Goal: Information Seeking & Learning: Learn about a topic

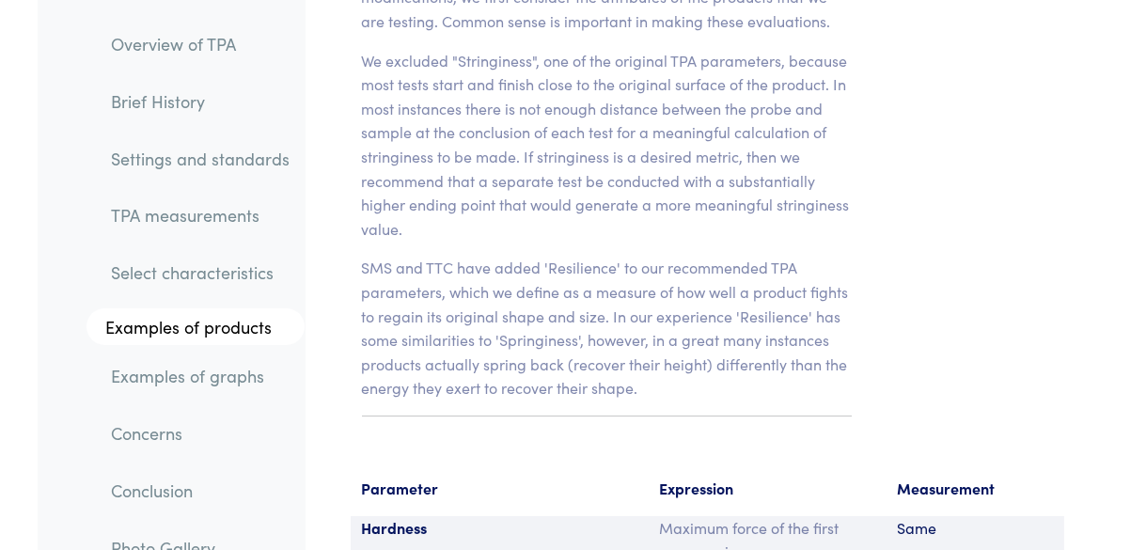
scroll to position [13908, 0]
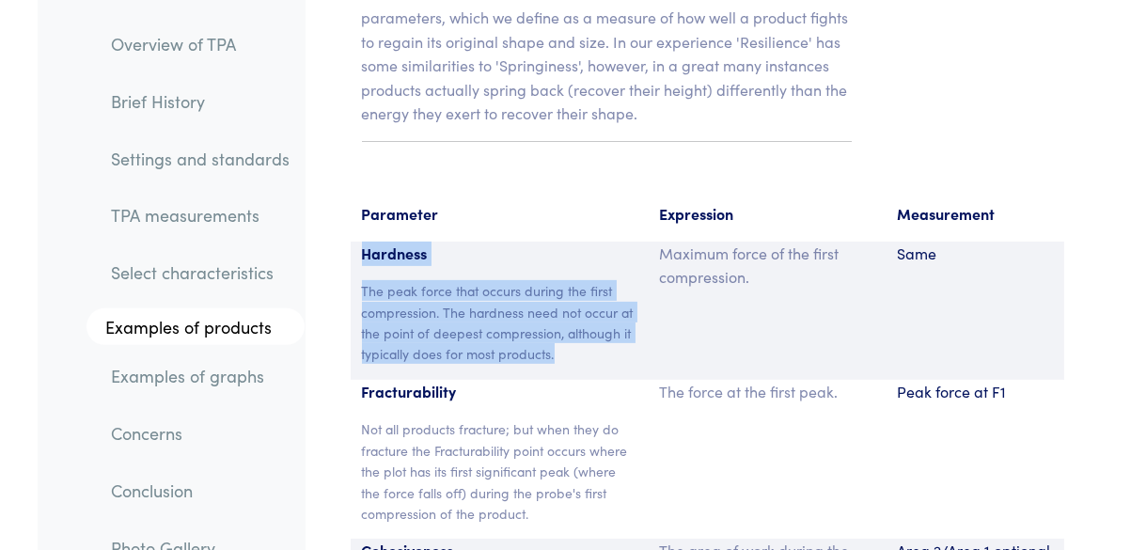
drag, startPoint x: 369, startPoint y: 133, endPoint x: 567, endPoint y: 231, distance: 220.2
click at [567, 242] on div "Hardness The peak force that occurs during the first compression. The hardness …" at bounding box center [499, 311] width 297 height 138
click at [567, 280] on p "The peak force that occurs during the first compression. The hardness need not …" at bounding box center [499, 322] width 274 height 85
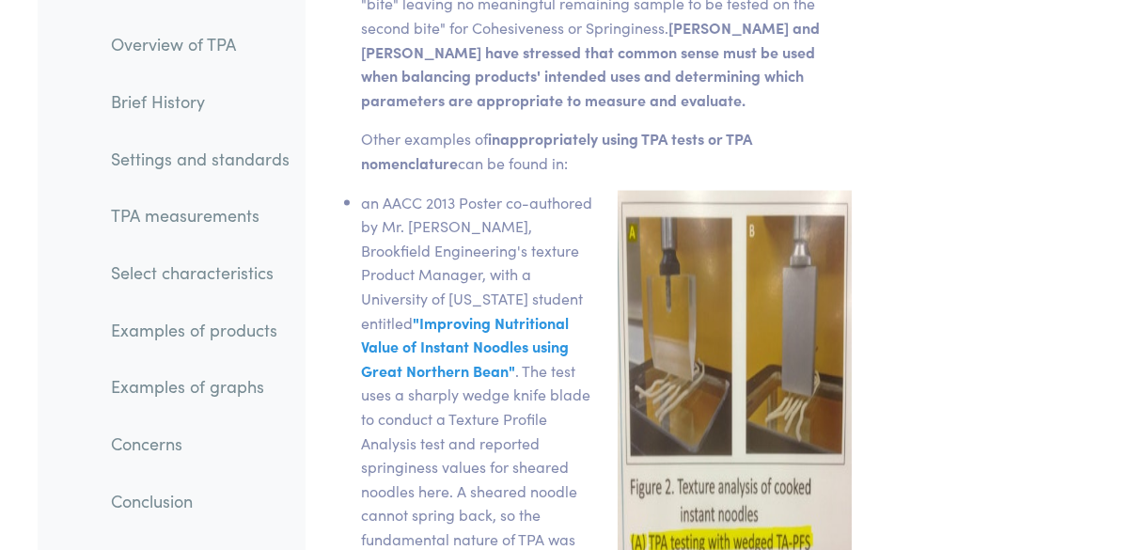
scroll to position [30823, 0]
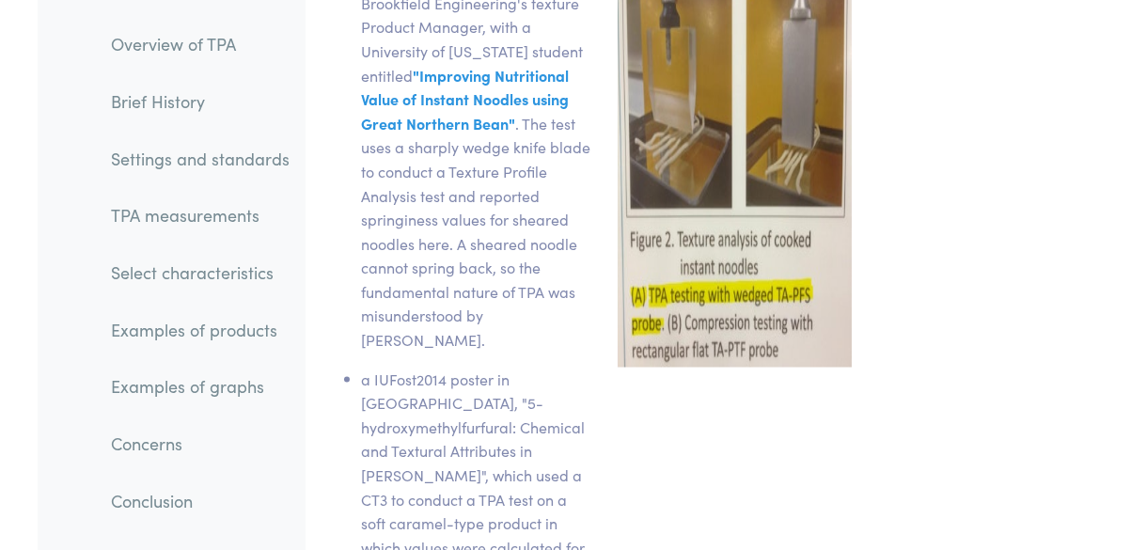
click at [898, 264] on div "Chapter VIII What are the concerns of using Texture Profile Analysis? There has…" at bounding box center [606, 246] width 602 height 2752
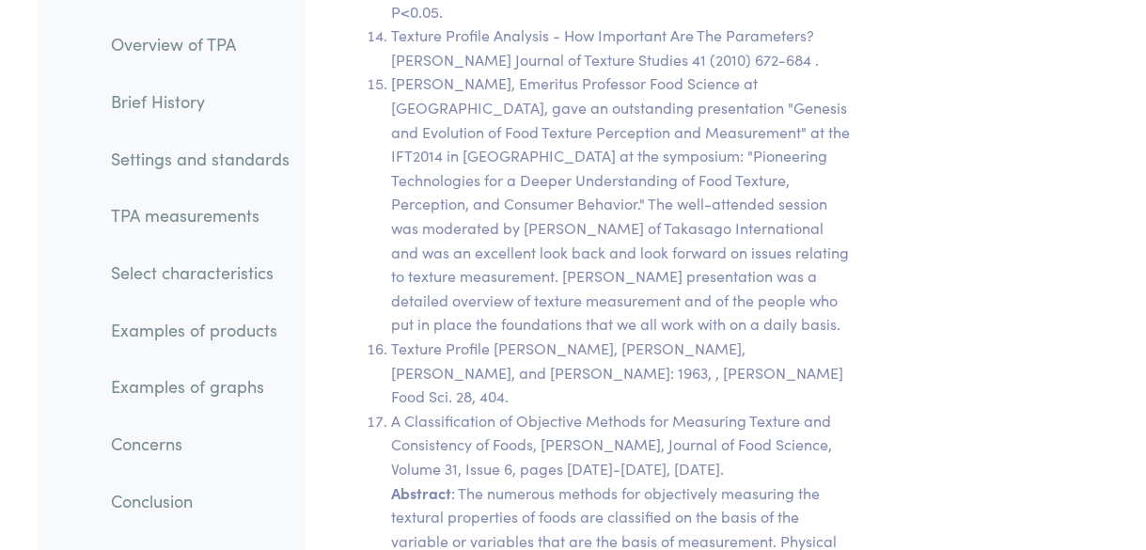
click at [887, 344] on section "Chapter XI Additional Resources The Texture Profile: Its Foundation and Outlook…" at bounding box center [607, 536] width 580 height 7834
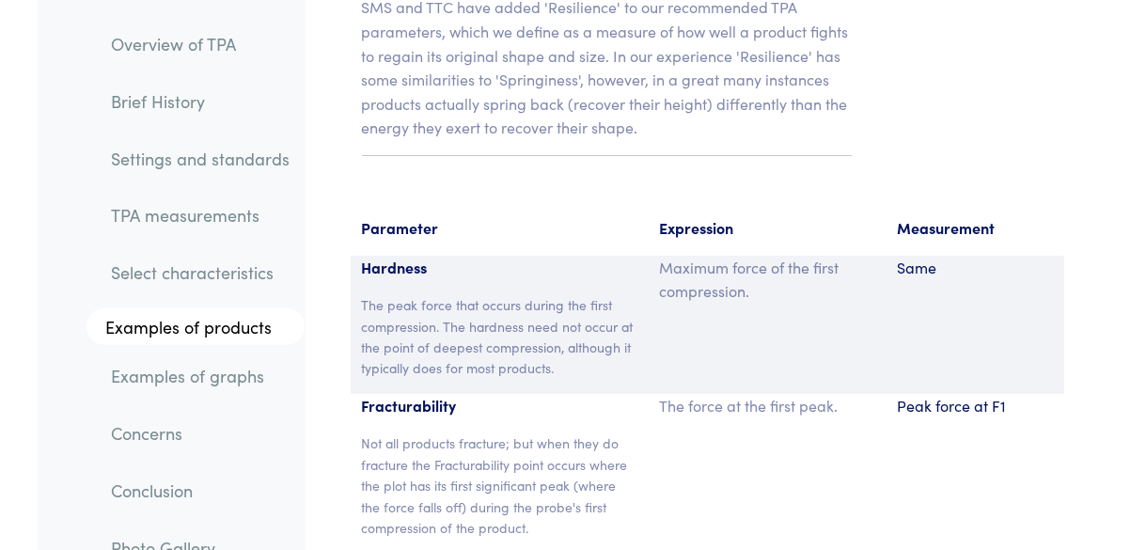
scroll to position [13795, 0]
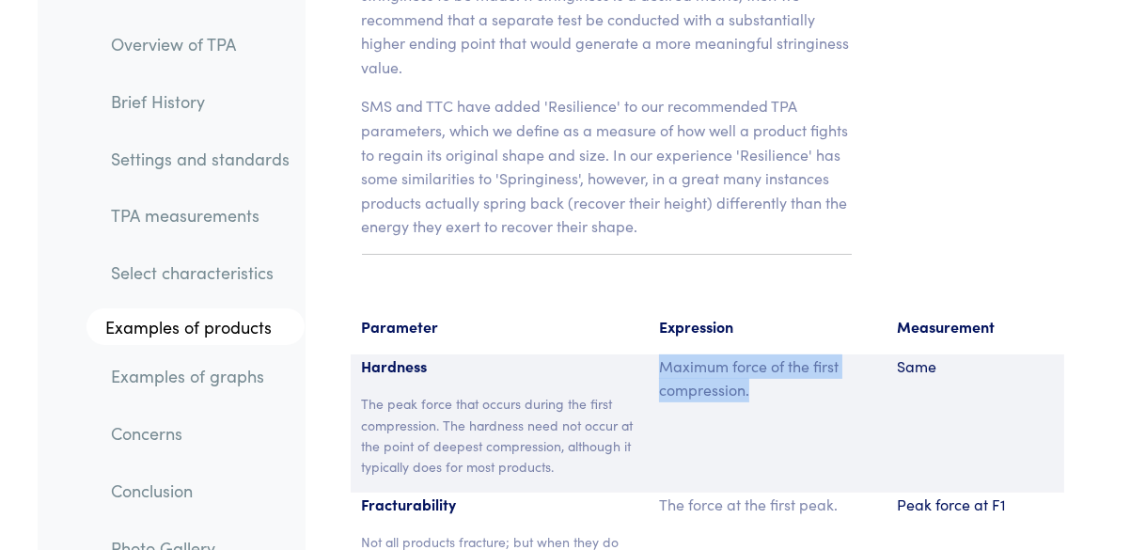
drag, startPoint x: 720, startPoint y: 261, endPoint x: 655, endPoint y: 242, distance: 67.5
click at [655, 354] on div "Maximum force of the first compression." at bounding box center [766, 423] width 238 height 138
click at [493, 393] on p "The peak force that occurs during the first compression. The hardness need not …" at bounding box center [499, 435] width 274 height 85
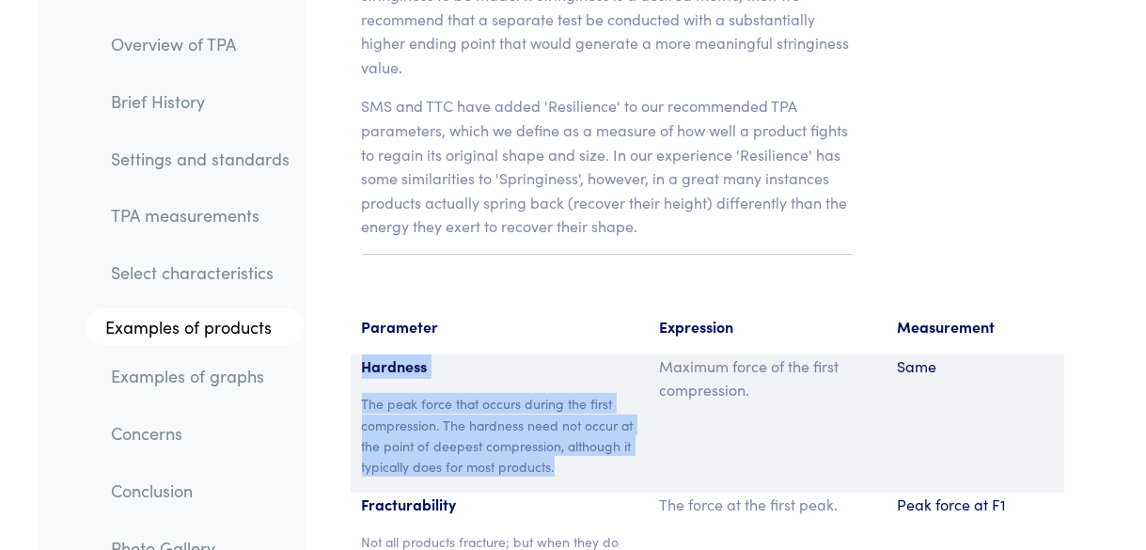
drag, startPoint x: 363, startPoint y: 246, endPoint x: 561, endPoint y: 345, distance: 221.5
click at [561, 354] on div "Hardness The peak force that occurs during the first compression. The hardness …" at bounding box center [499, 423] width 297 height 138
click at [562, 393] on p "The peak force that occurs during the first compression. The hardness need not …" at bounding box center [499, 435] width 274 height 85
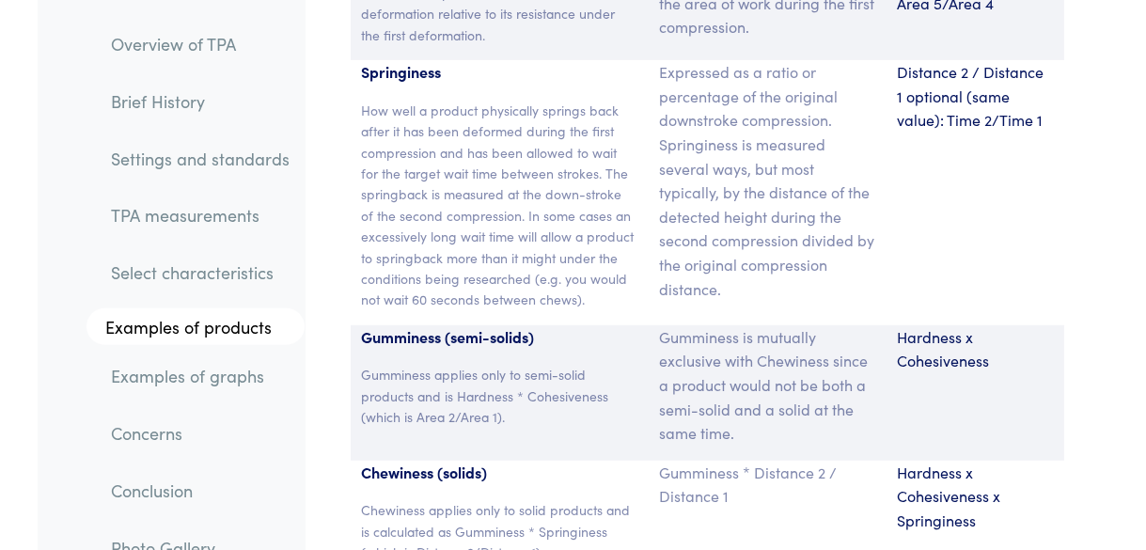
scroll to position [14547, 0]
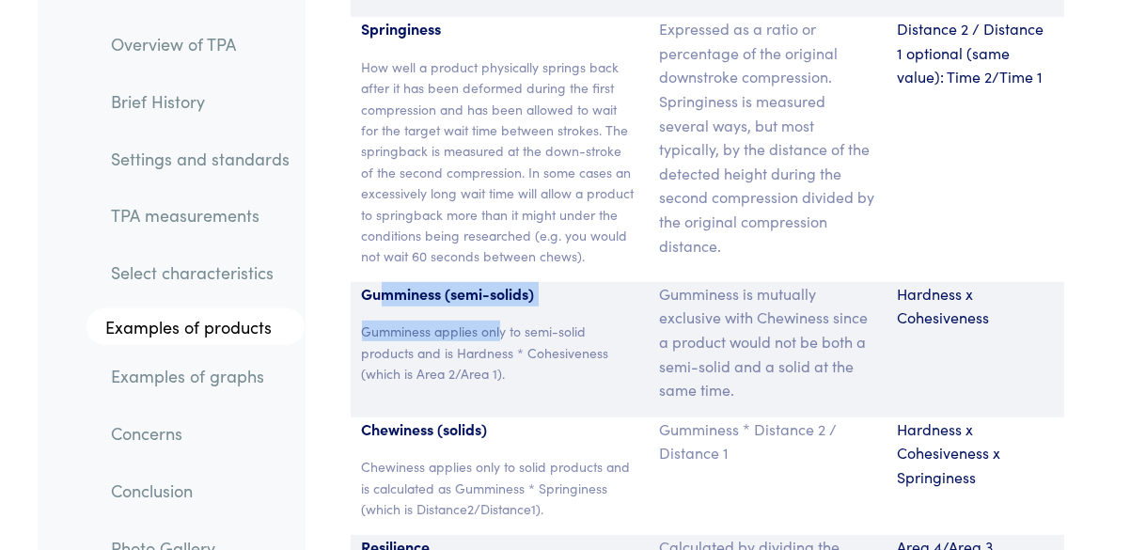
drag, startPoint x: 382, startPoint y: 183, endPoint x: 502, endPoint y: 187, distance: 119.4
click at [502, 282] on div "Gumminess (semi-solids) Gumminess applies only to semi-solid products and is Ha…" at bounding box center [499, 349] width 297 height 135
click at [503, 282] on div "Gumminess (semi-solids) Gumminess applies only to semi-solid products and is Ha…" at bounding box center [499, 349] width 297 height 135
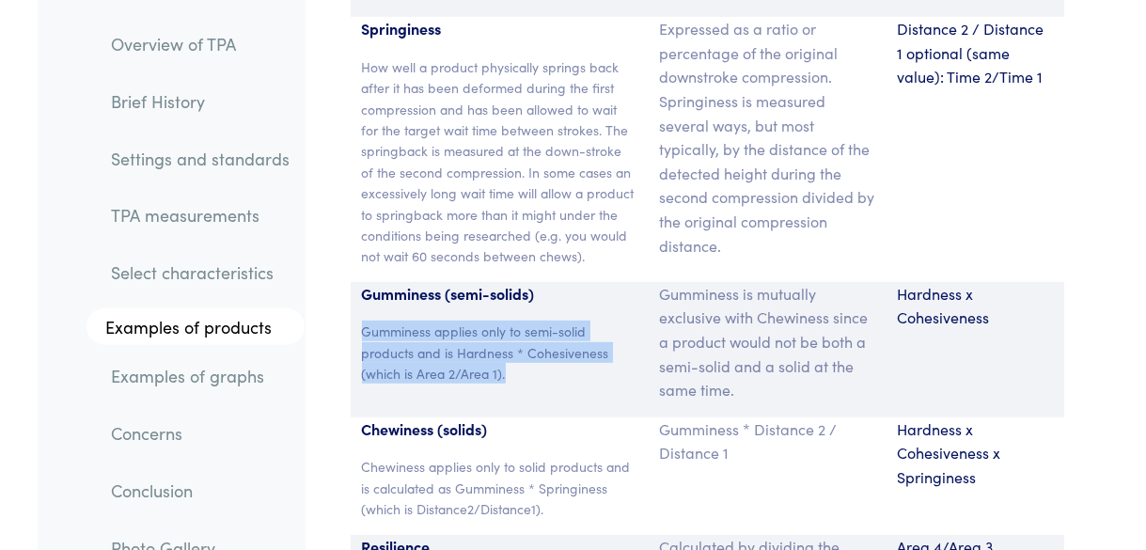
drag, startPoint x: 500, startPoint y: 261, endPoint x: 353, endPoint y: 219, distance: 152.6
click at [353, 282] on div "Gumminess (semi-solids) Gumminess applies only to semi-solid products and is Ha…" at bounding box center [499, 349] width 297 height 135
drag, startPoint x: 532, startPoint y: 262, endPoint x: 382, endPoint y: 216, distance: 157.2
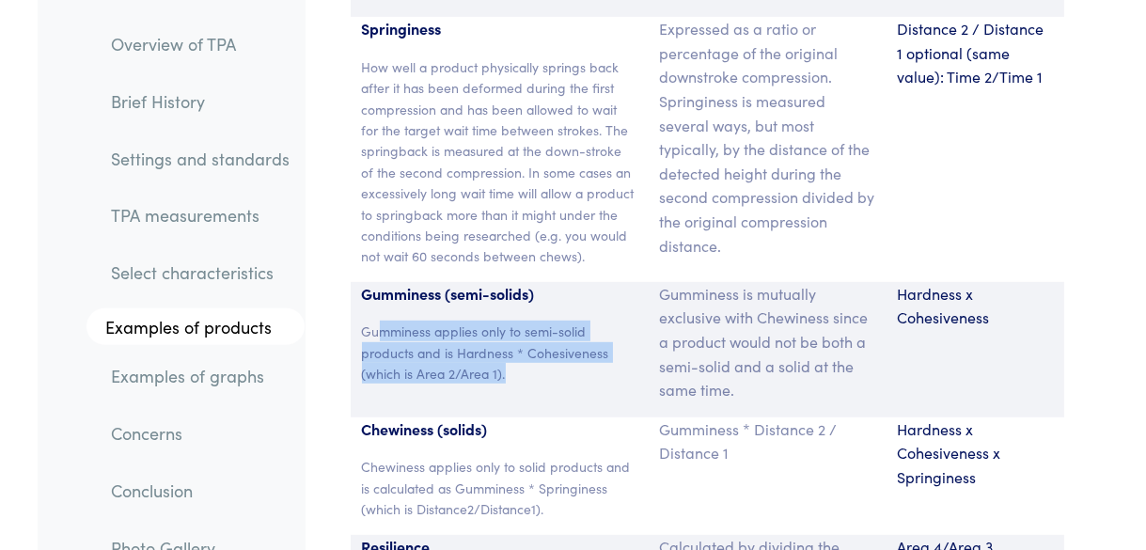
click at [382, 320] on p "Gumminess applies only to semi-solid products and is Hardness * Cohesiveness (w…" at bounding box center [499, 351] width 274 height 63
click at [380, 320] on p "Gumminess applies only to semi-solid products and is Hardness * Cohesiveness (w…" at bounding box center [499, 351] width 274 height 63
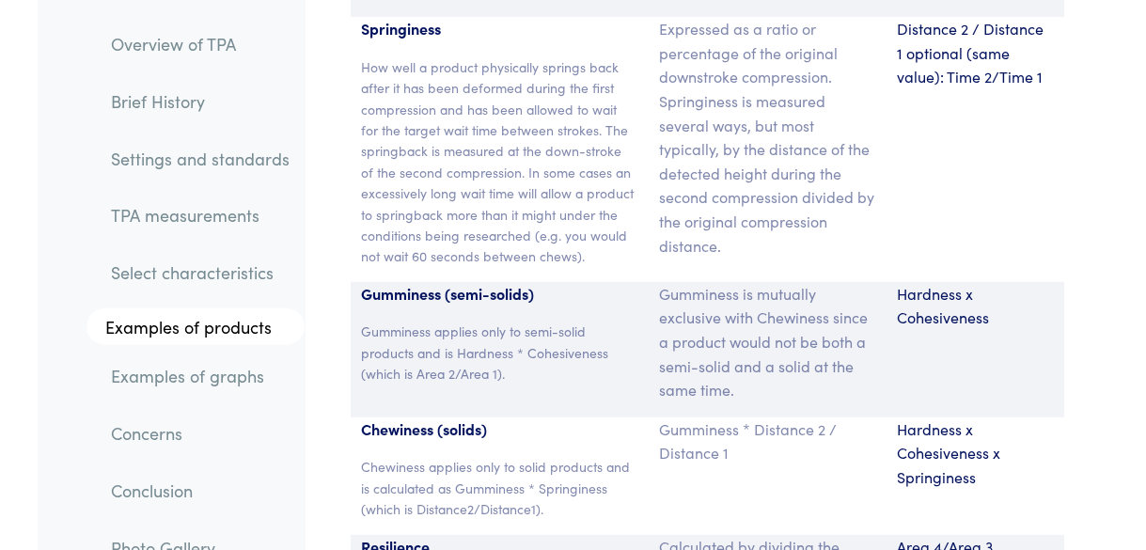
click at [368, 320] on p "Gumminess applies only to semi-solid products and is Hardness * Cohesiveness (w…" at bounding box center [499, 351] width 274 height 63
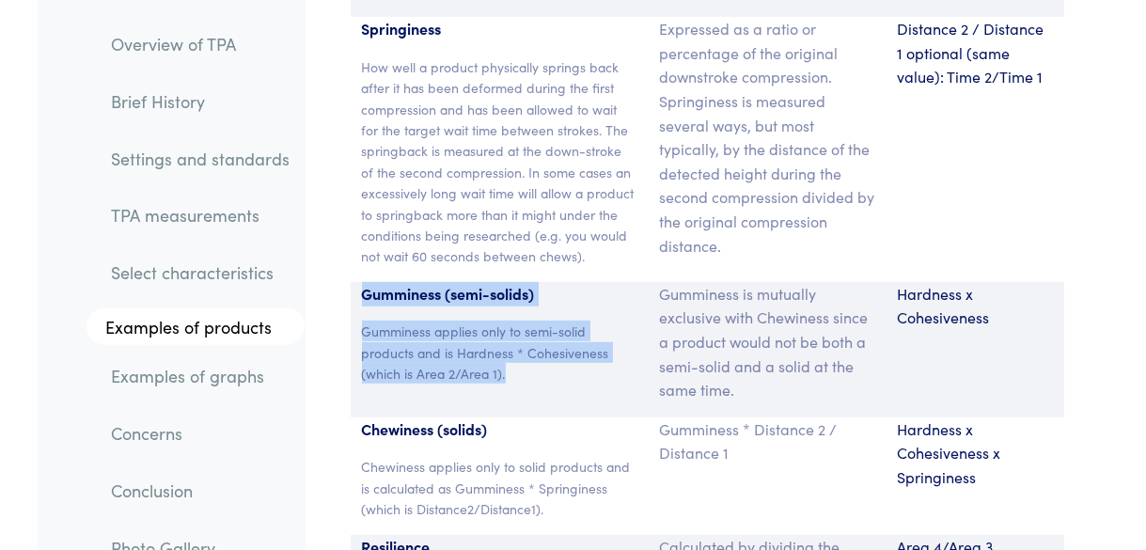
drag, startPoint x: 512, startPoint y: 259, endPoint x: 351, endPoint y: 171, distance: 184.2
click at [351, 282] on div "Gumminess (semi-solids) Gumminess applies only to semi-solid products and is Ha…" at bounding box center [499, 349] width 297 height 135
click at [351, 170] on section "Parameter Expression Measurement Hardness The peak force that occurs during the…" at bounding box center [707, 159] width 781 height 1239
click at [353, 282] on div "Gumminess (semi-solids) Gumminess applies only to semi-solid products and is Ha…" at bounding box center [499, 349] width 297 height 135
click at [356, 282] on div "Gumminess (semi-solids) Gumminess applies only to semi-solid products and is Ha…" at bounding box center [499, 349] width 297 height 135
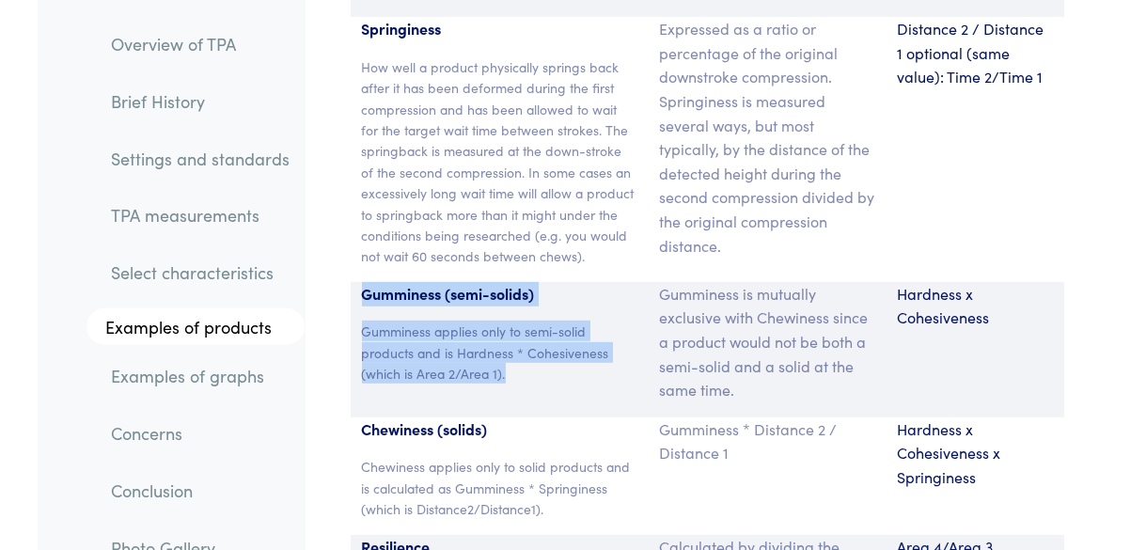
click at [357, 282] on div "Gumminess (semi-solids) Gumminess applies only to semi-solid products and is Ha…" at bounding box center [499, 349] width 297 height 135
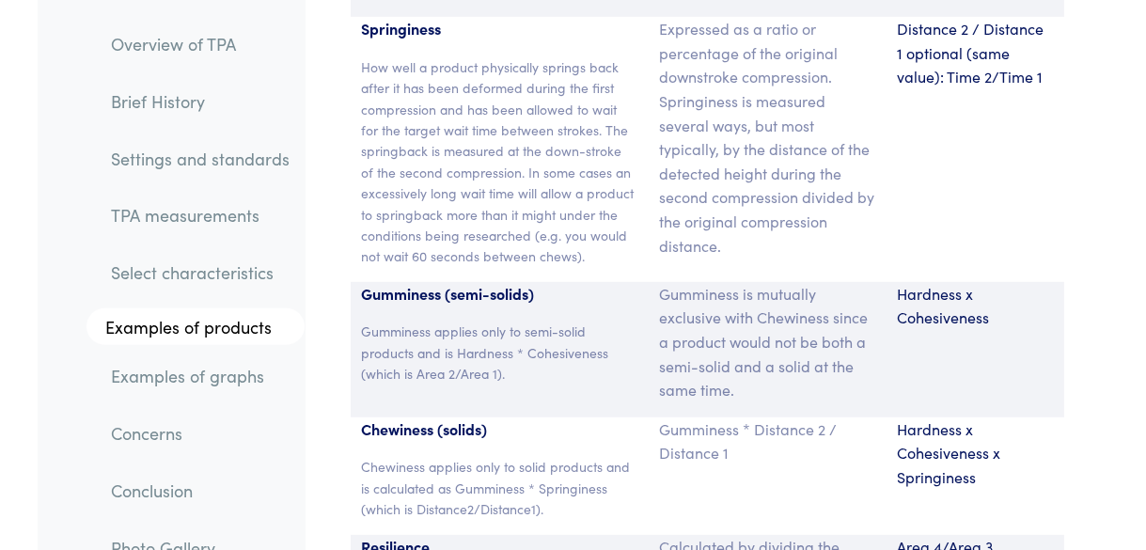
click at [362, 282] on p "Gumminess (semi-solids)" at bounding box center [499, 294] width 274 height 24
click at [477, 284] on div "Gumminess (semi-solids) Gumminess applies only to semi-solid products and is Ha…" at bounding box center [499, 349] width 297 height 135
click at [365, 282] on p "Gumminess (semi-solids)" at bounding box center [499, 294] width 274 height 24
click at [363, 282] on div "Gumminess (semi-solids) Gumminess applies only to semi-solid products and is Ha…" at bounding box center [499, 349] width 297 height 135
drag, startPoint x: 363, startPoint y: 169, endPoint x: 542, endPoint y: 184, distance: 180.1
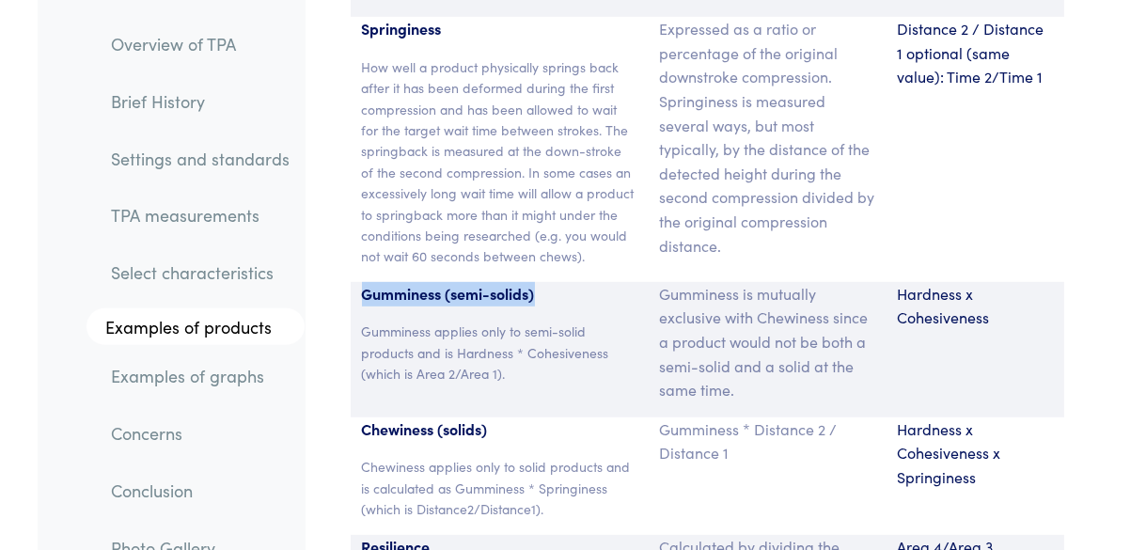
click at [542, 282] on div "Gumminess (semi-solids) Gumminess applies only to semi-solid products and is Ha…" at bounding box center [499, 349] width 297 height 135
click at [542, 282] on p "Gumminess (semi-solids)" at bounding box center [499, 294] width 274 height 24
click at [543, 282] on p "Gumminess (semi-solids)" at bounding box center [499, 294] width 274 height 24
drag, startPoint x: 377, startPoint y: 175, endPoint x: 541, endPoint y: 173, distance: 164.5
click at [541, 282] on p "Gumminess (semi-solids)" at bounding box center [499, 294] width 274 height 24
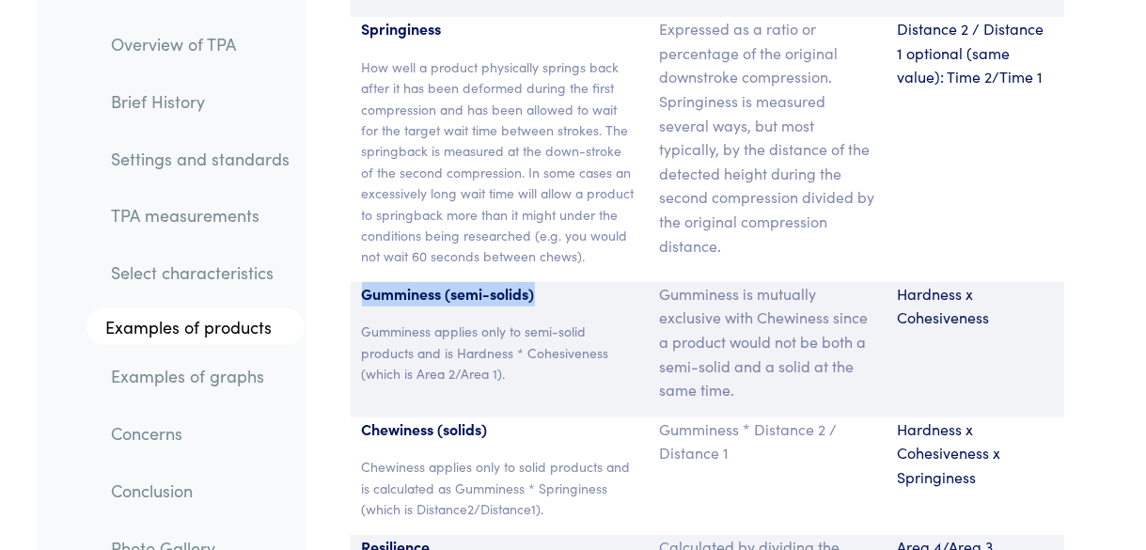
copy p "Gumminess (semi-solids)"
click at [382, 320] on p "Gumminess applies only to semi-solid products and is Hardness * Cohesiveness (w…" at bounding box center [499, 351] width 274 height 63
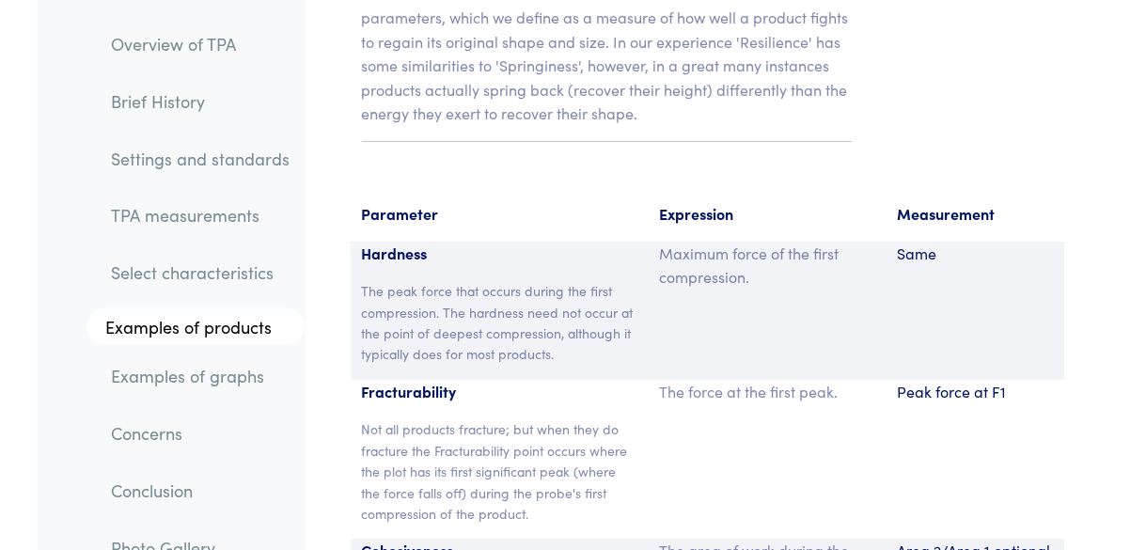
scroll to position [13889, 0]
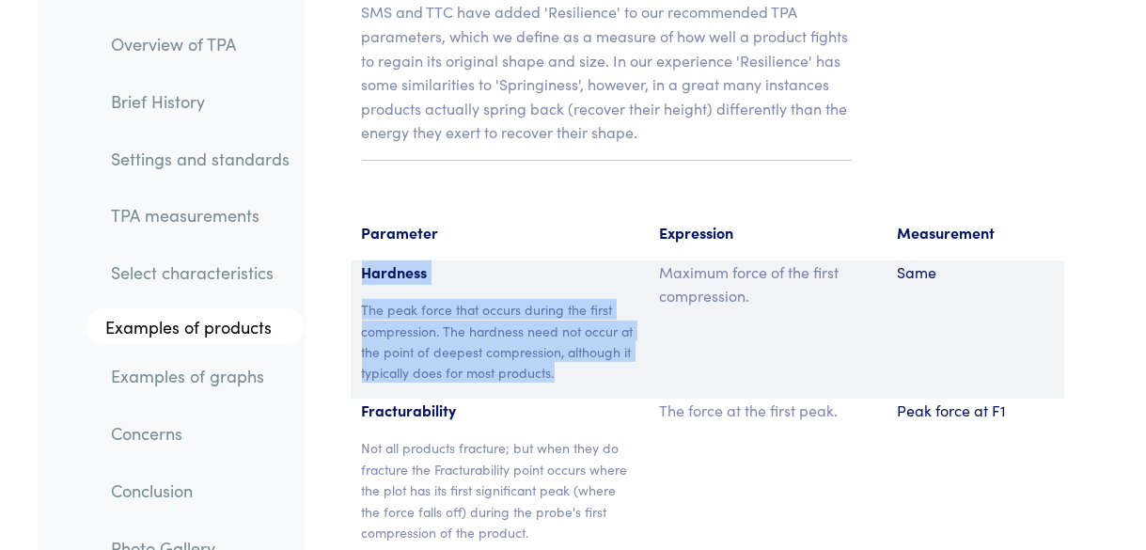
drag, startPoint x: 363, startPoint y: 150, endPoint x: 569, endPoint y: 252, distance: 229.5
click at [569, 260] on div "Hardness The peak force that occurs during the first compression. The hardness …" at bounding box center [499, 329] width 297 height 138
click at [569, 299] on p "The peak force that occurs during the first compression. The hardness need not …" at bounding box center [499, 341] width 274 height 85
click at [568, 299] on p "The peak force that occurs during the first compression. The hardness need not …" at bounding box center [499, 341] width 274 height 85
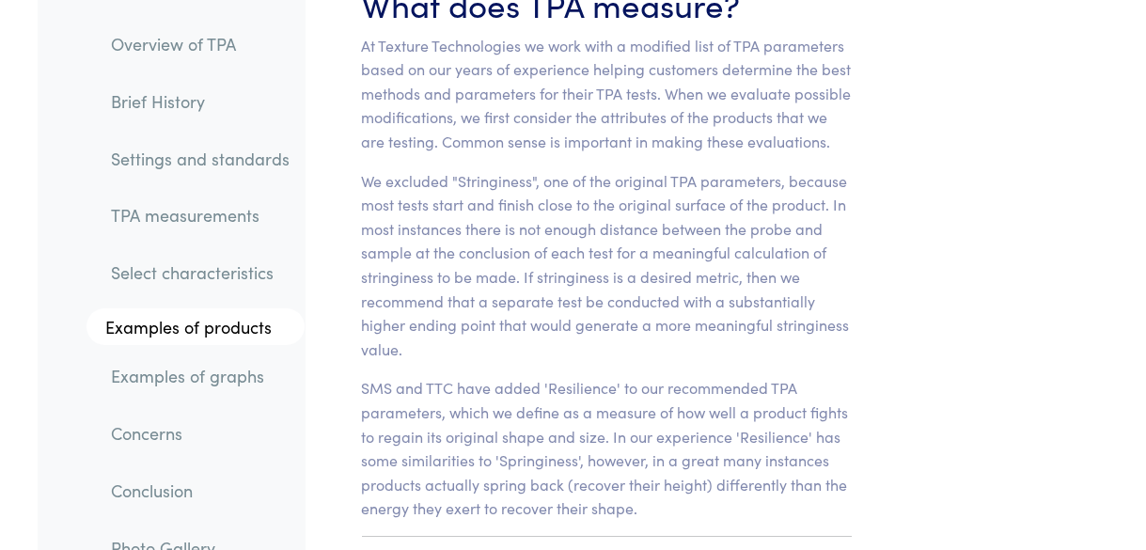
scroll to position [13701, 0]
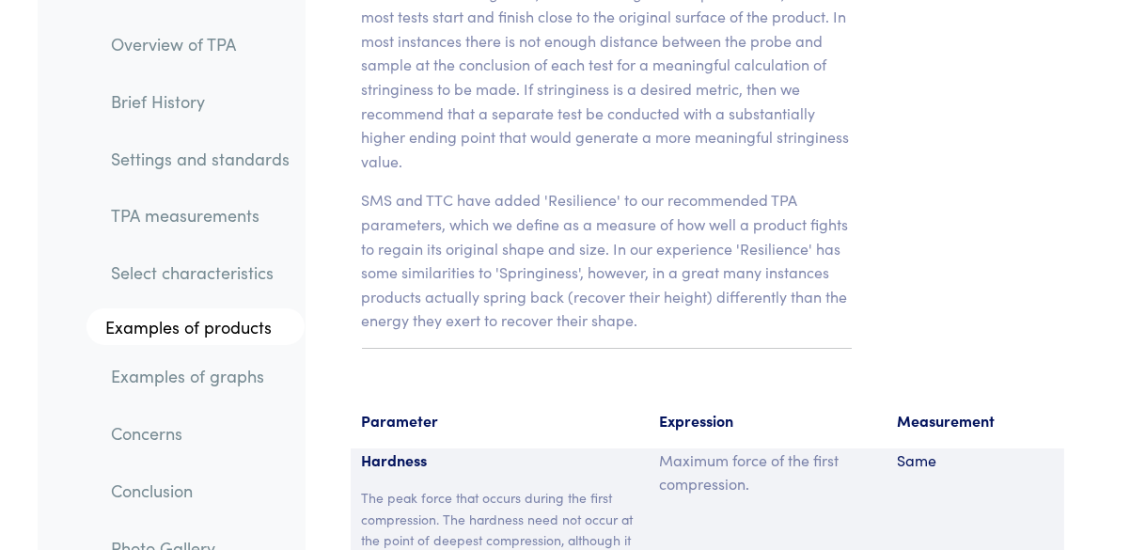
drag, startPoint x: 553, startPoint y: 202, endPoint x: 897, endPoint y: 133, distance: 351.8
click at [506, 487] on p "The peak force that occurs during the first compression. The hardness need not …" at bounding box center [499, 529] width 274 height 85
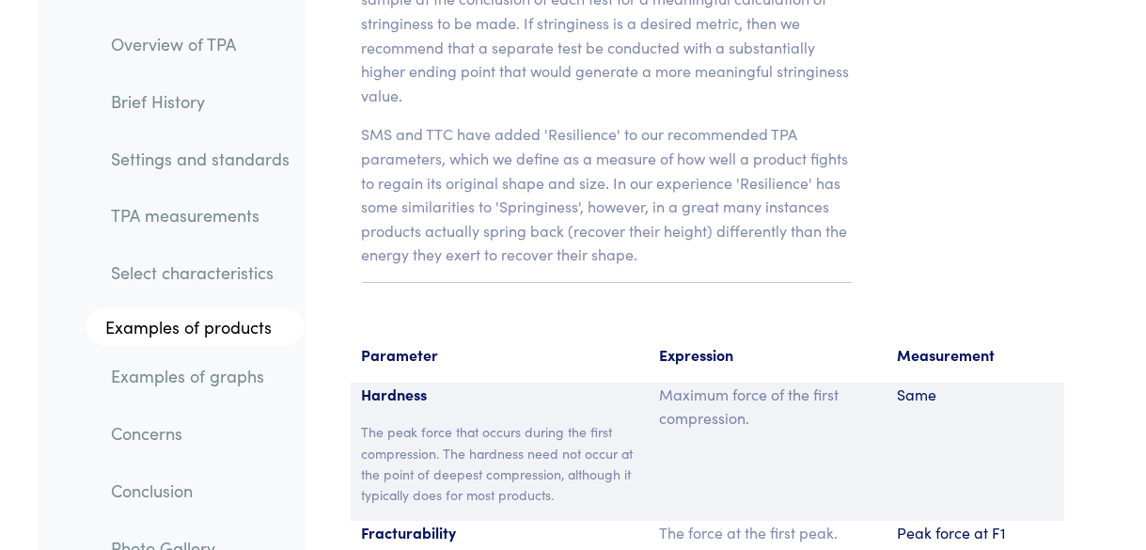
scroll to position [13795, 0]
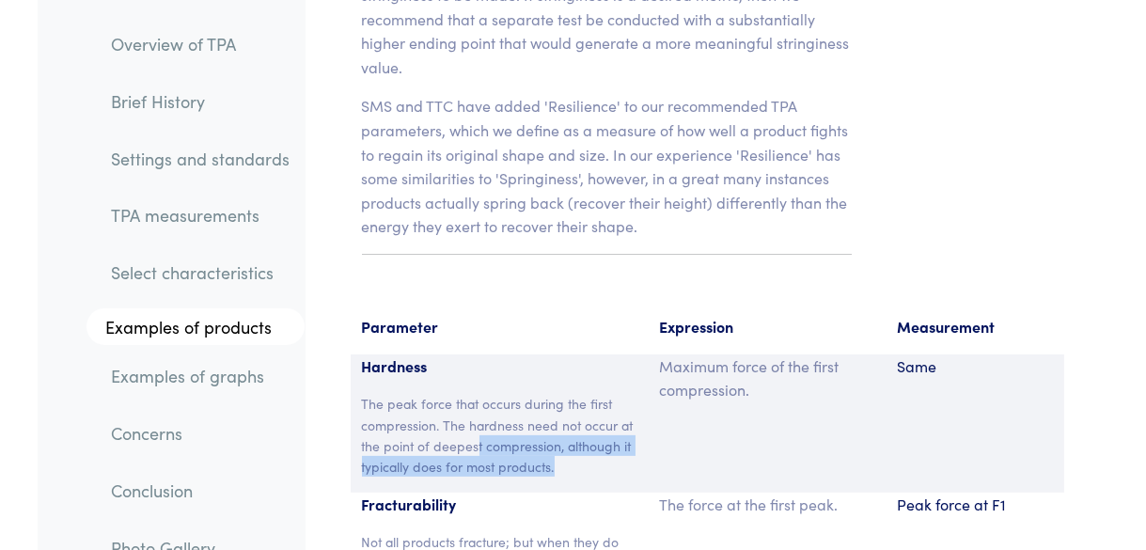
drag, startPoint x: 516, startPoint y: 320, endPoint x: 567, endPoint y: 344, distance: 56.3
click at [567, 393] on p "The peak force that occurs during the first compression. The hardness need not …" at bounding box center [499, 435] width 274 height 85
drag, startPoint x: 549, startPoint y: 348, endPoint x: 569, endPoint y: 348, distance: 20.7
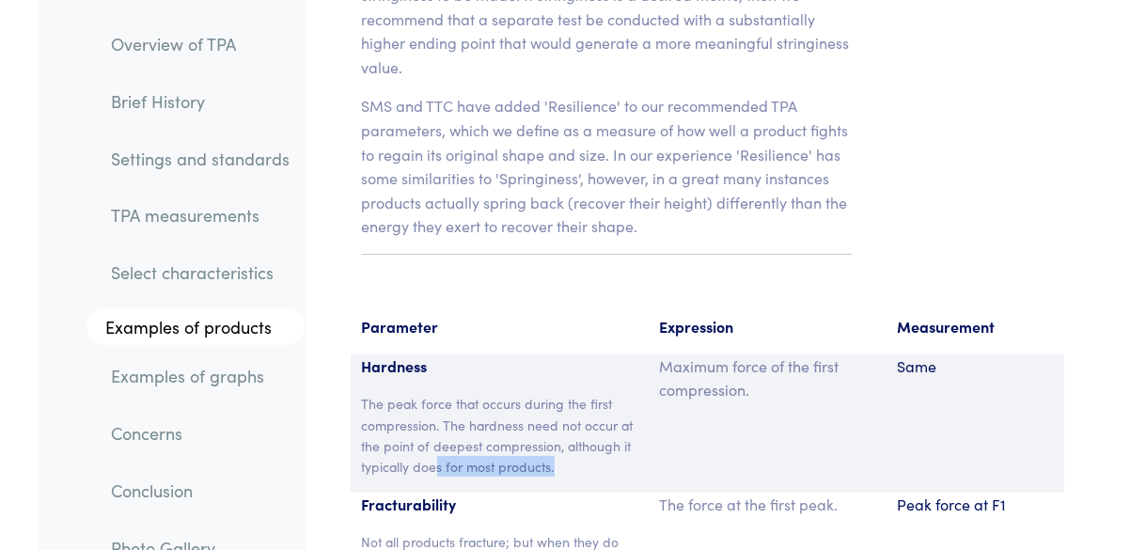
click at [569, 393] on p "The peak force that occurs during the first compression. The hardness need not …" at bounding box center [499, 435] width 274 height 85
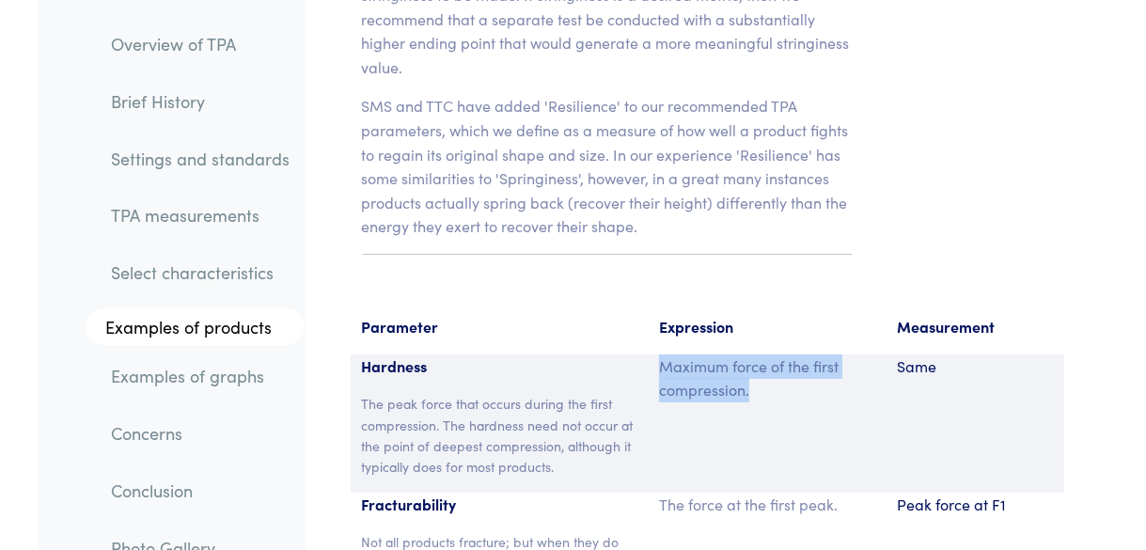
drag, startPoint x: 717, startPoint y: 266, endPoint x: 658, endPoint y: 248, distance: 61.8
click at [659, 354] on p "Maximum force of the first compression." at bounding box center [766, 378] width 215 height 48
click at [658, 354] on div "Maximum force of the first compression." at bounding box center [766, 423] width 238 height 138
click at [659, 354] on p "Maximum force of the first compression." at bounding box center [766, 378] width 215 height 48
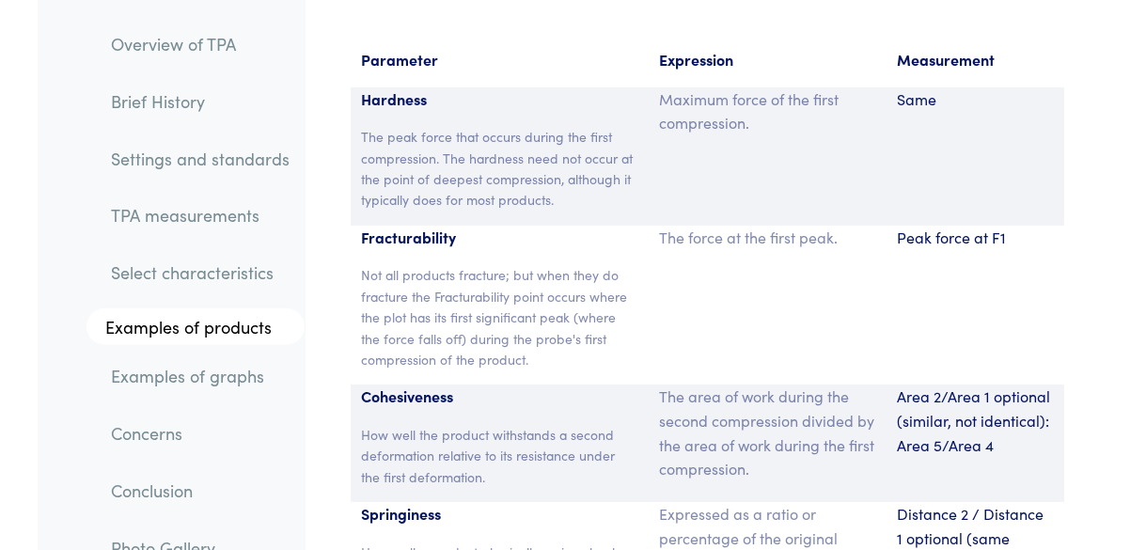
scroll to position [14077, 0]
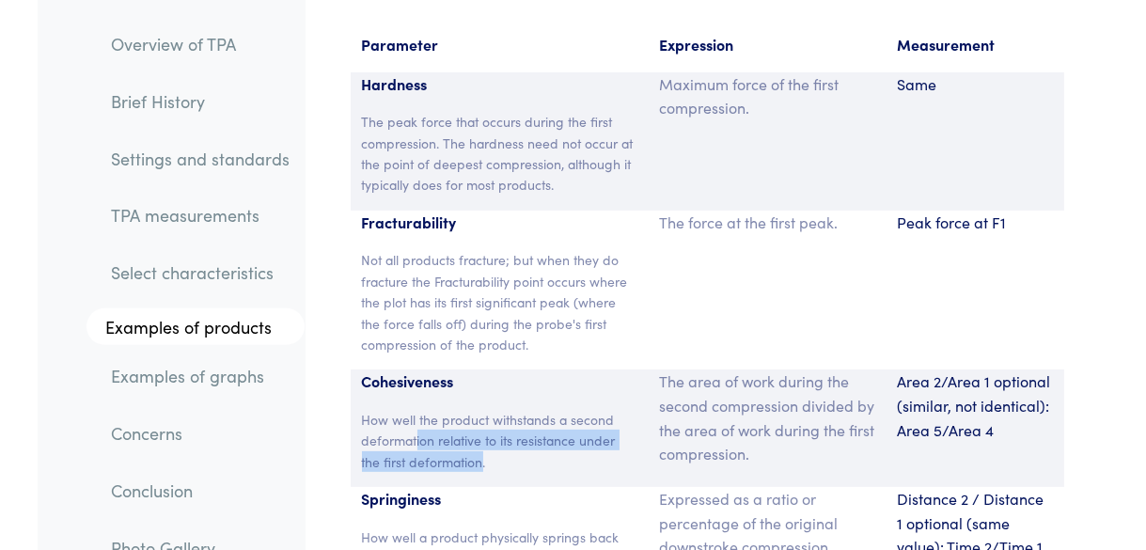
drag, startPoint x: 423, startPoint y: 321, endPoint x: 483, endPoint y: 333, distance: 61.2
click at [483, 409] on p "How well the product withstands a second deformation relative to its resistance…" at bounding box center [499, 440] width 274 height 63
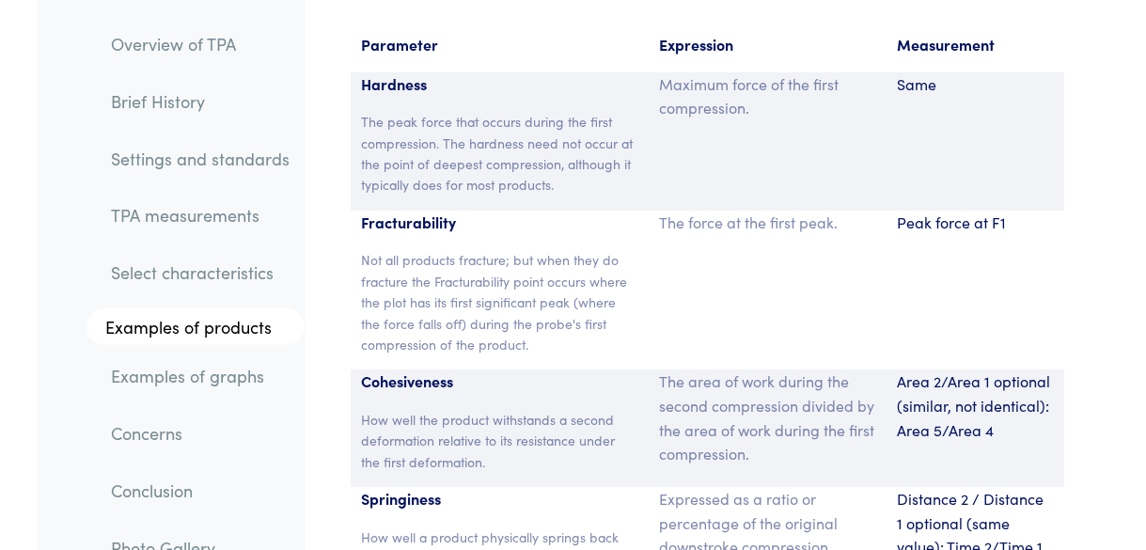
click at [492, 409] on p "How well the product withstands a second deformation relative to its resistance…" at bounding box center [499, 440] width 274 height 63
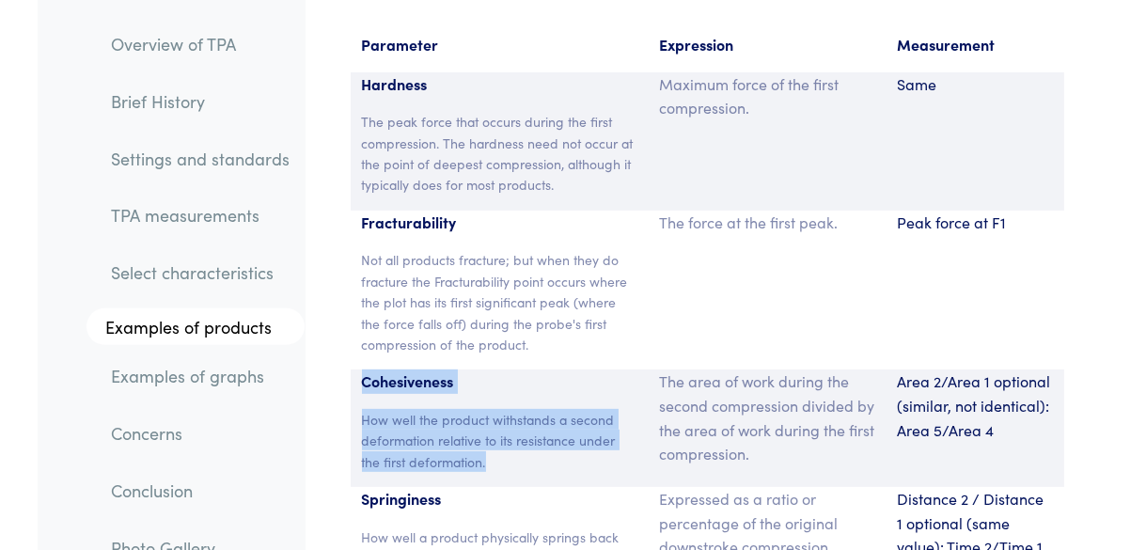
drag, startPoint x: 474, startPoint y: 339, endPoint x: 363, endPoint y: 262, distance: 135.0
click at [363, 369] on div "Cohesiveness How well the product withstands a second deformation relative to i…" at bounding box center [499, 427] width 297 height 117
click at [363, 369] on p "Cohesiveness" at bounding box center [499, 381] width 274 height 24
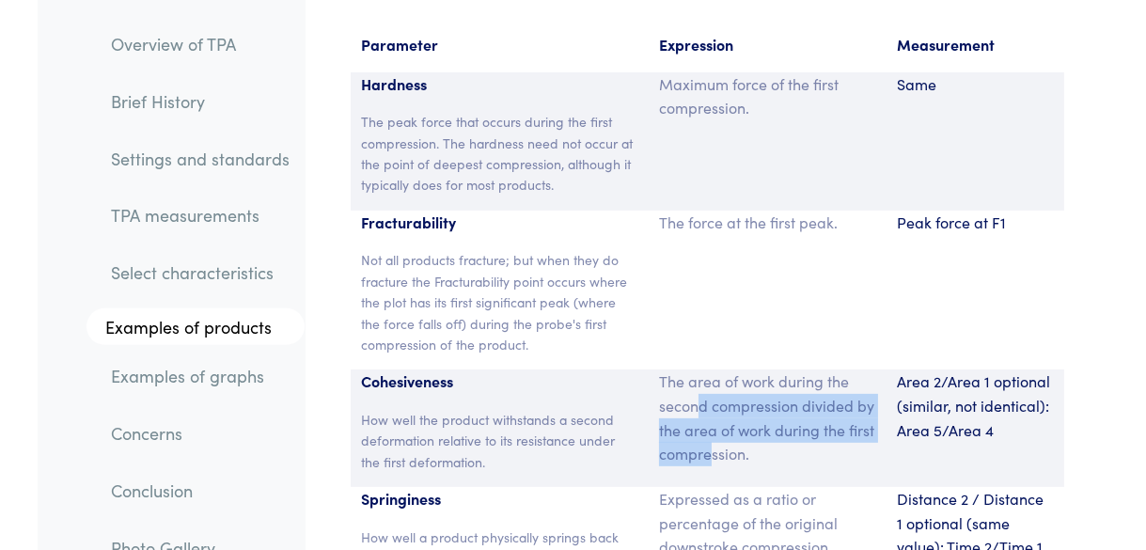
drag, startPoint x: 718, startPoint y: 281, endPoint x: 739, endPoint y: 329, distance: 52.2
click at [739, 369] on p "The area of work during the second compression divided by the area of work duri…" at bounding box center [766, 417] width 215 height 96
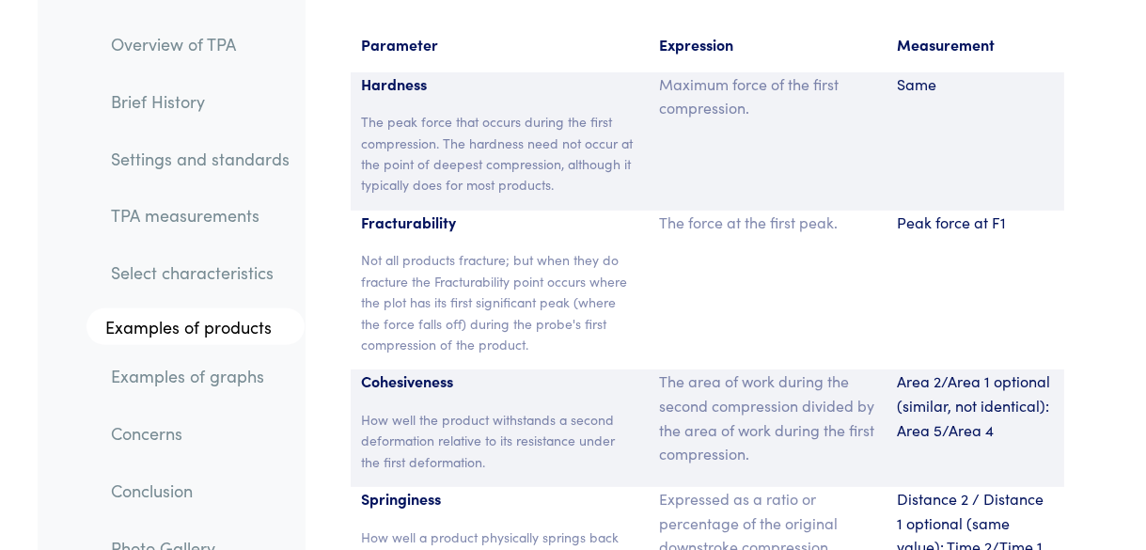
click at [749, 369] on p "The area of work during the second compression divided by the area of work duri…" at bounding box center [766, 417] width 215 height 96
click at [535, 409] on p "How well the product withstands a second deformation relative to its resistance…" at bounding box center [499, 440] width 274 height 63
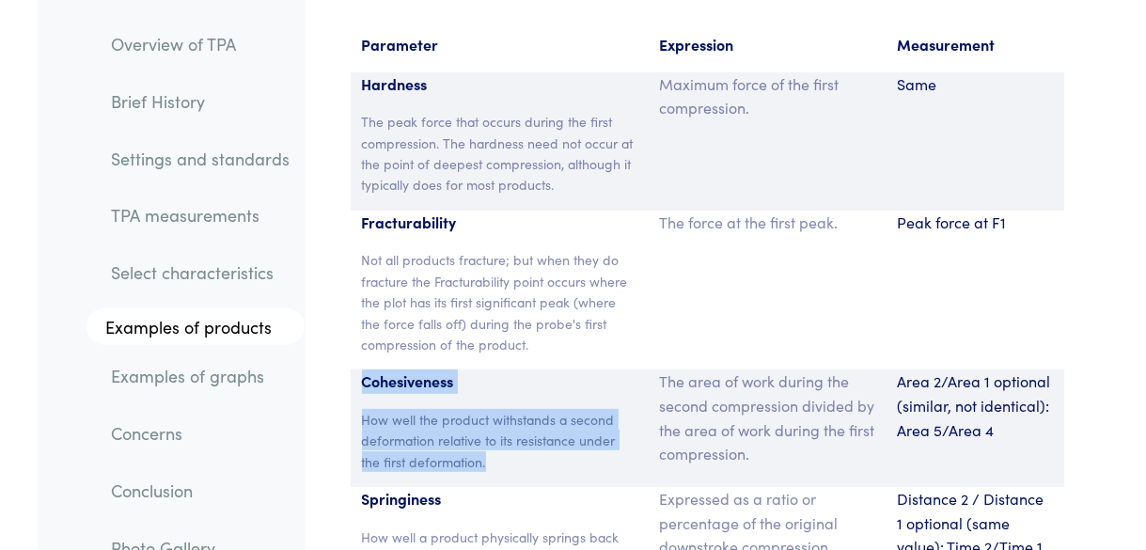
drag, startPoint x: 494, startPoint y: 341, endPoint x: 362, endPoint y: 257, distance: 156.7
click at [362, 369] on div "Cohesiveness How well the product withstands a second deformation relative to i…" at bounding box center [499, 427] width 297 height 117
copy div "Cohesiveness How well the product withstands a second deformation relative to i…"
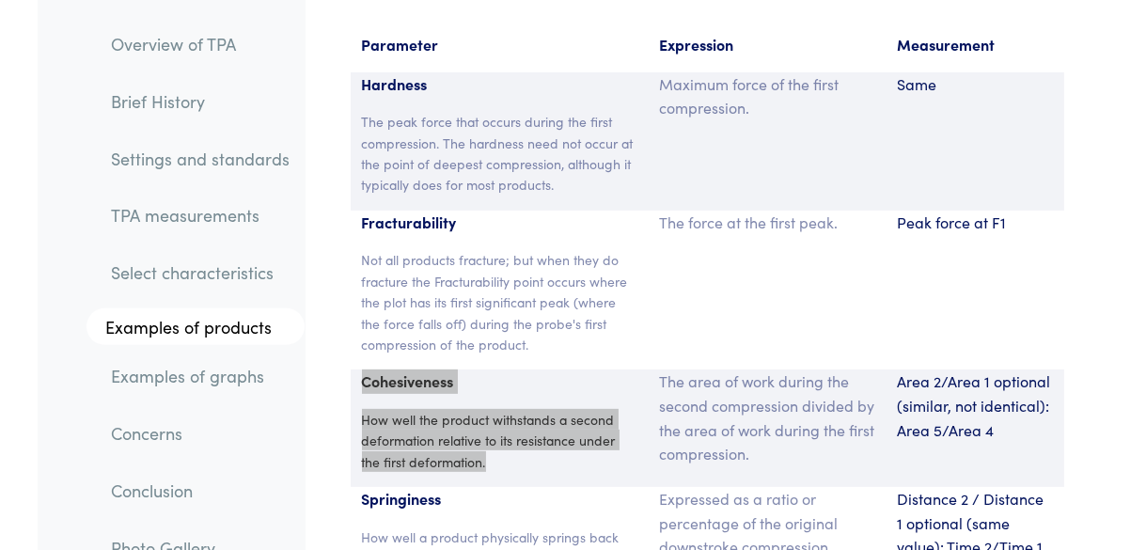
scroll to position [13889, 0]
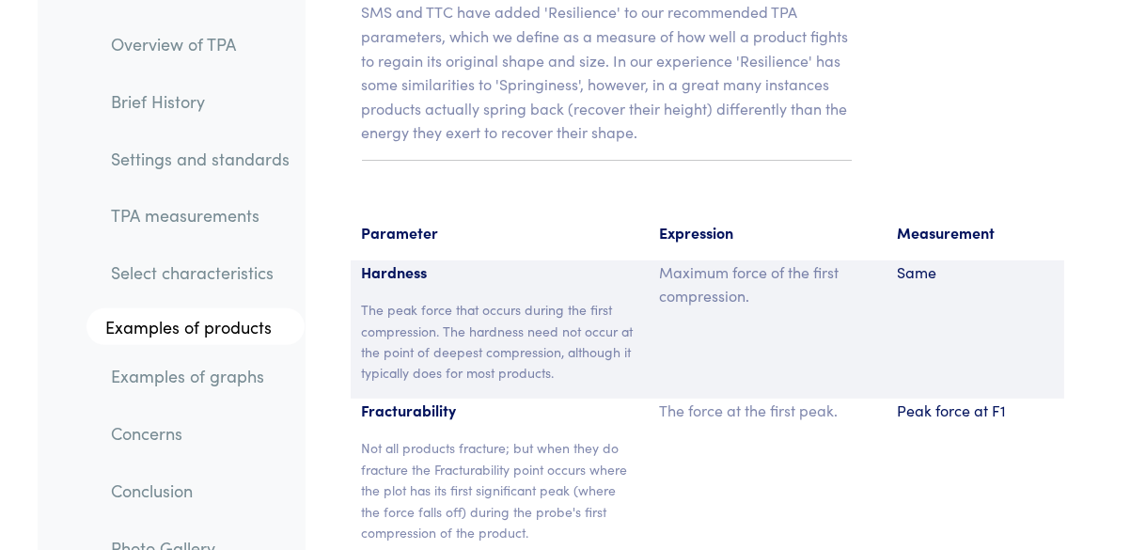
drag, startPoint x: 464, startPoint y: 216, endPoint x: 444, endPoint y: 202, distance: 25.0
click at [464, 299] on p "The peak force that occurs during the first compression. The hardness need not …" at bounding box center [499, 341] width 274 height 85
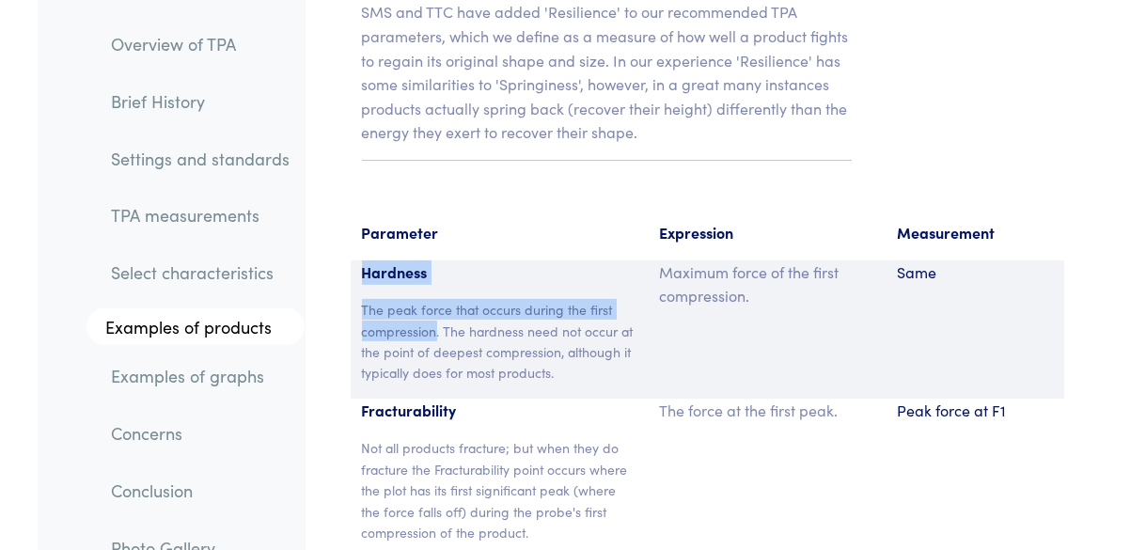
drag, startPoint x: 362, startPoint y: 148, endPoint x: 438, endPoint y: 200, distance: 92.5
click at [438, 260] on div "Hardness The peak force that occurs during the first compression. The hardness …" at bounding box center [499, 329] width 297 height 138
copy div "Hardness The peak force that occurs during the first compression"
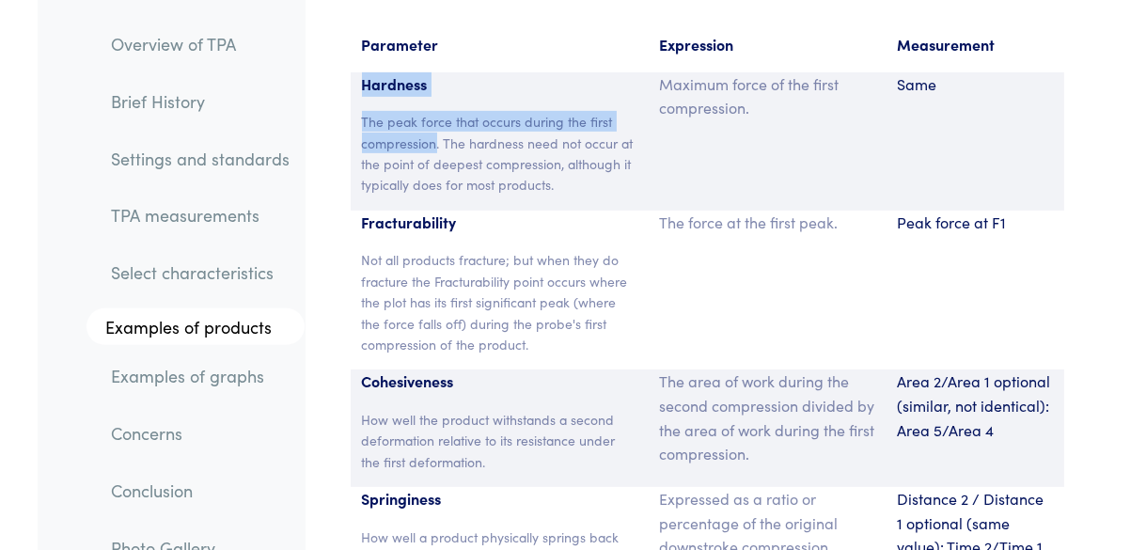
click at [446, 487] on p "Springiness" at bounding box center [499, 499] width 274 height 24
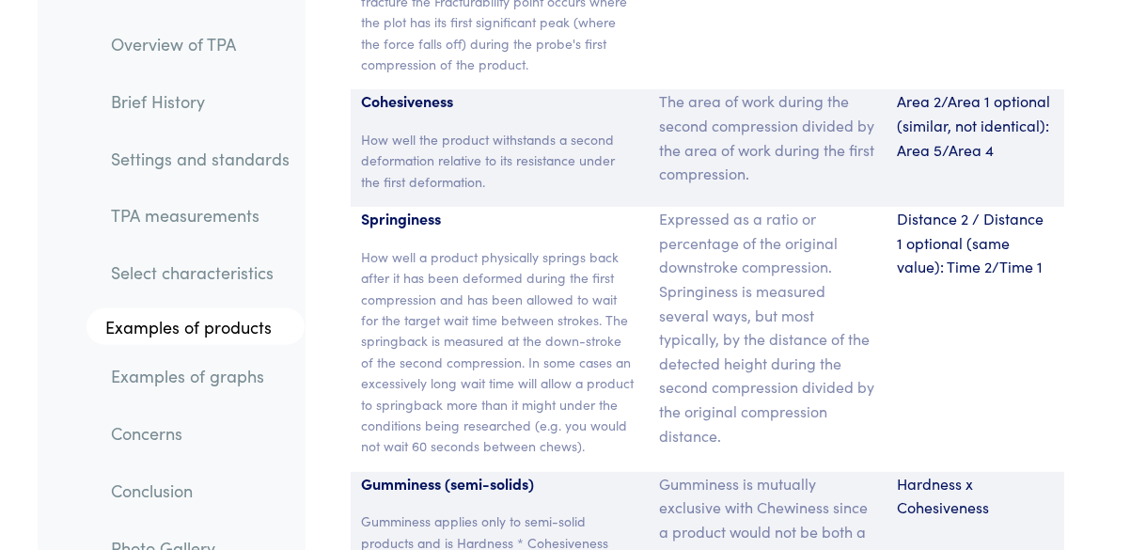
scroll to position [14359, 0]
click at [428, 244] on p "How well a product physically springs back after it has been deformed during th…" at bounding box center [499, 349] width 274 height 210
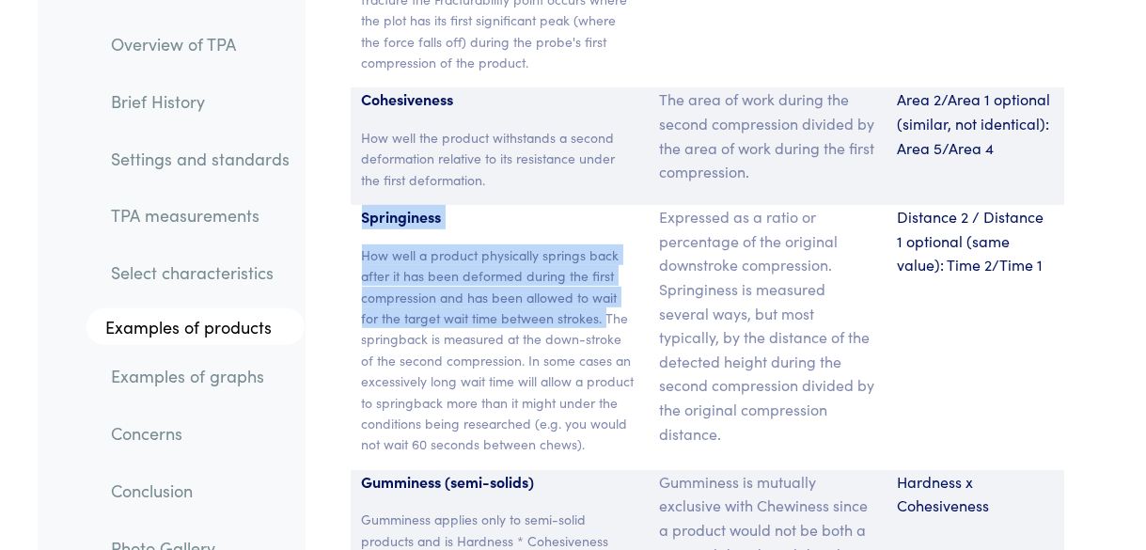
drag, startPoint x: 359, startPoint y: 95, endPoint x: 606, endPoint y: 196, distance: 267.2
click at [606, 205] on div "Springiness How well a product physically springs back after it has been deform…" at bounding box center [499, 337] width 297 height 265
copy div "Springiness How well a product physically springs back after it has been deform…"
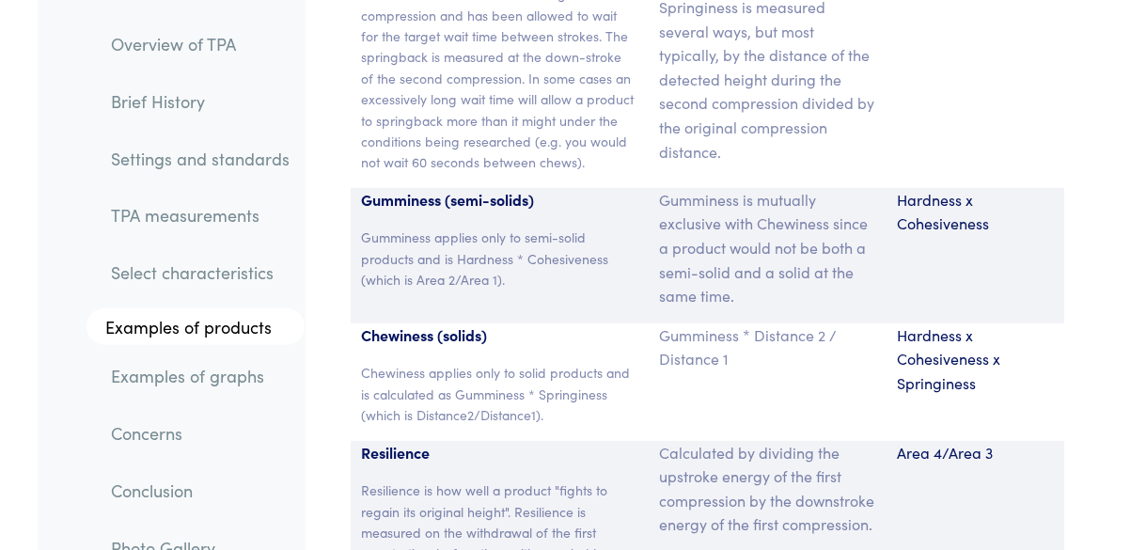
click at [480, 441] on p "Resilience" at bounding box center [499, 453] width 274 height 24
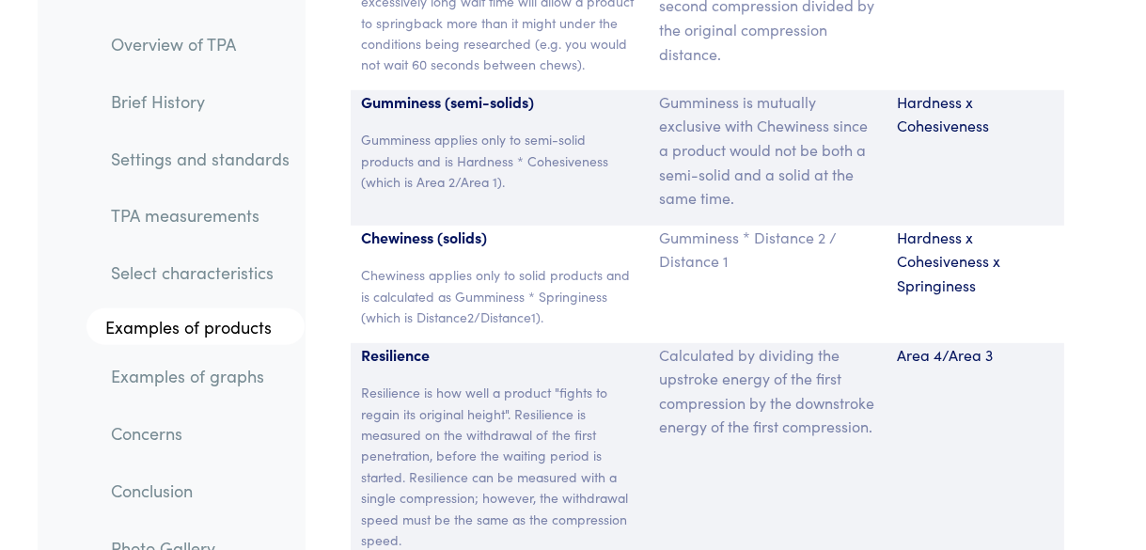
scroll to position [14735, 0]
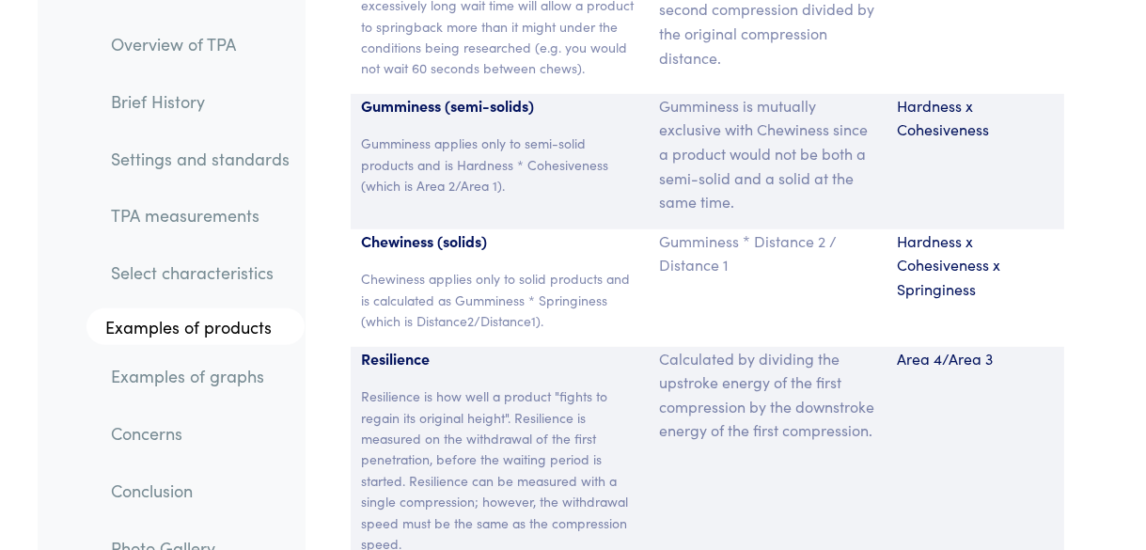
click at [398, 385] on p "Resilience is how well a product "fights to regain its original height". Resili…" at bounding box center [499, 469] width 274 height 168
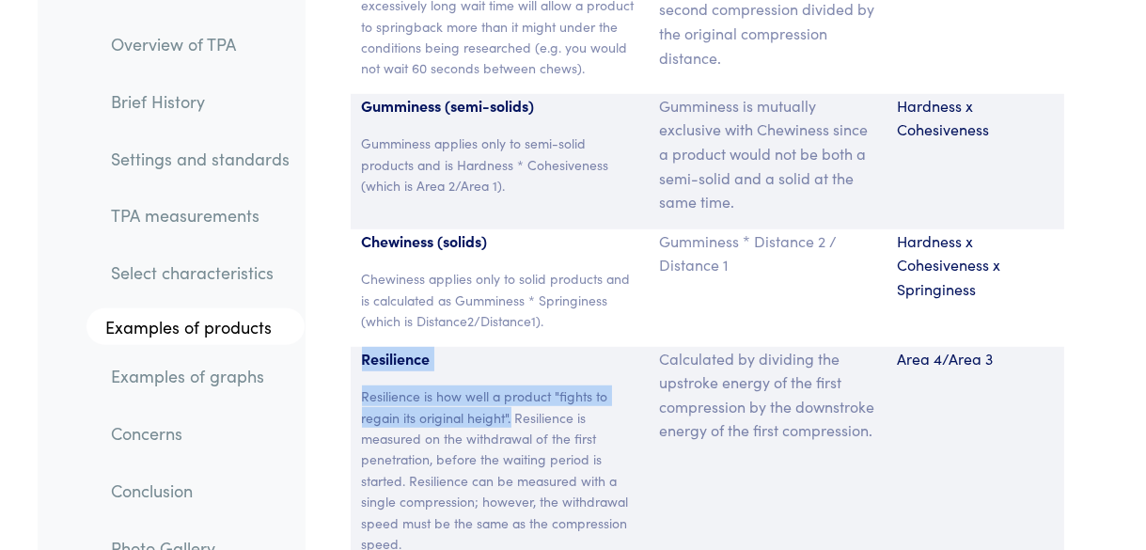
drag, startPoint x: 365, startPoint y: 235, endPoint x: 513, endPoint y: 294, distance: 159.8
click at [513, 347] on div "Resilience Resilience is how well a product "fights to regain its original heig…" at bounding box center [499, 458] width 297 height 223
copy div "Resilience Resilience is how well a product "fights to regain its original heig…"
click at [652, 347] on div "Calculated by dividing the upstroke energy of the first compression by the down…" at bounding box center [766, 458] width 238 height 223
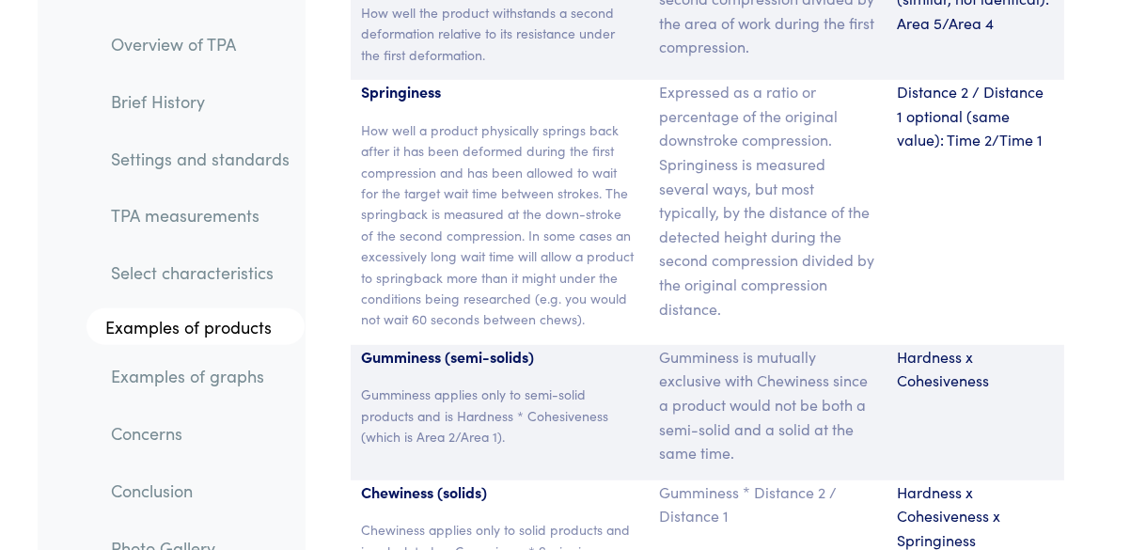
scroll to position [14453, 0]
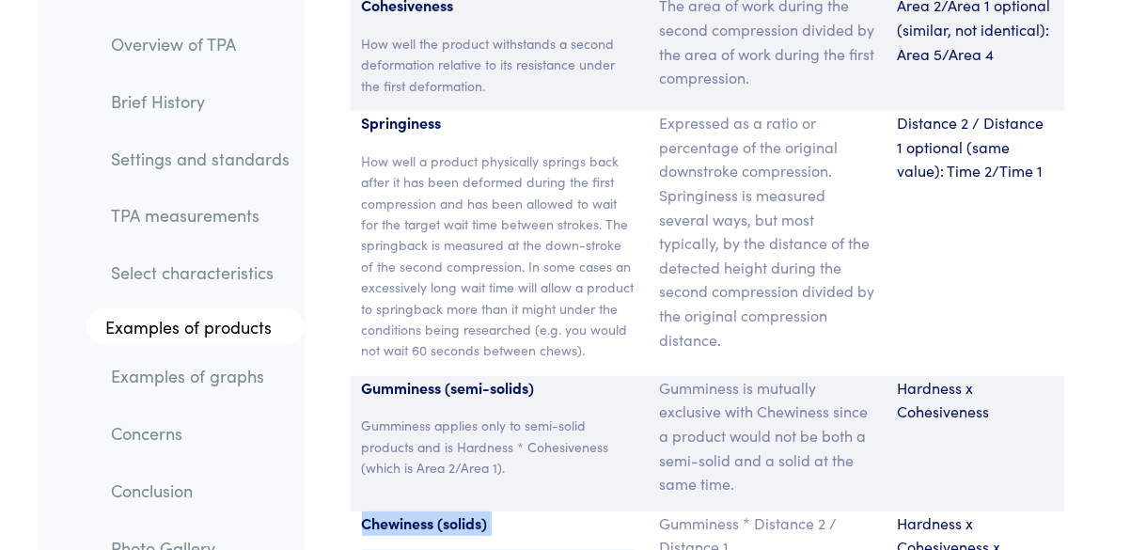
drag, startPoint x: 361, startPoint y: 404, endPoint x: 596, endPoint y: 480, distance: 247.0
drag, startPoint x: 471, startPoint y: 398, endPoint x: 357, endPoint y: 394, distance: 113.8
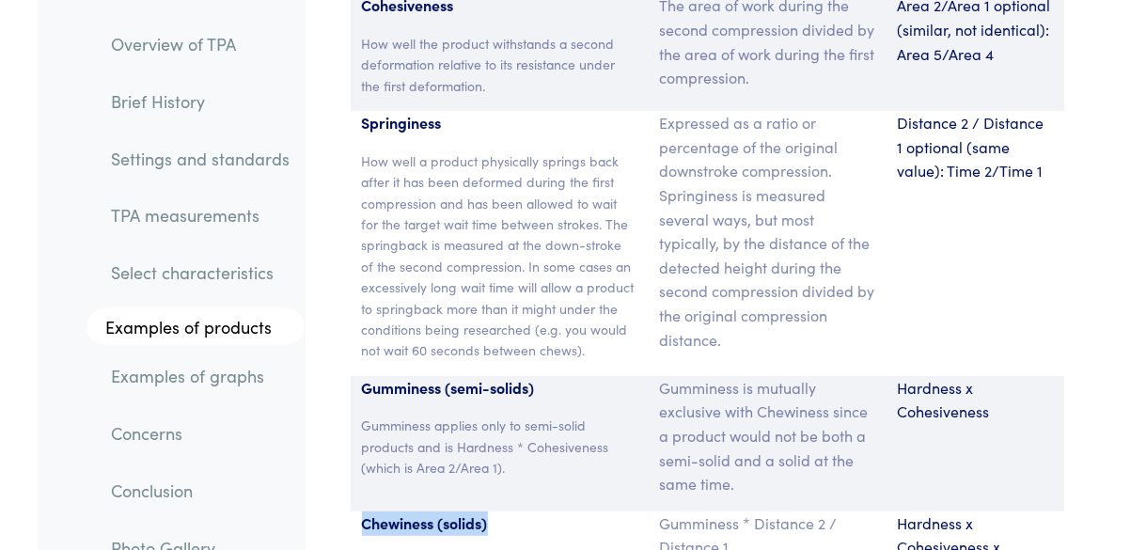
drag, startPoint x: 404, startPoint y: 347, endPoint x: 415, endPoint y: 351, distance: 11.9
click at [415, 414] on p "Gumminess applies only to semi-solid products and is Hardness * Cohesiveness (w…" at bounding box center [499, 445] width 274 height 63
click at [489, 252] on div "Springiness How well a product physically springs back after it has been deform…" at bounding box center [499, 243] width 297 height 265
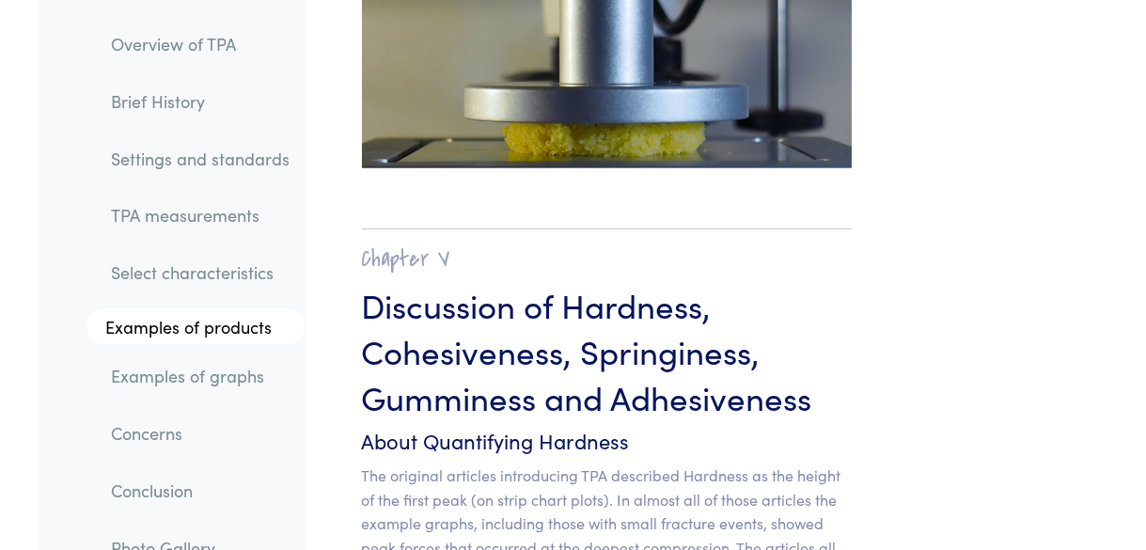
scroll to position [19307, 0]
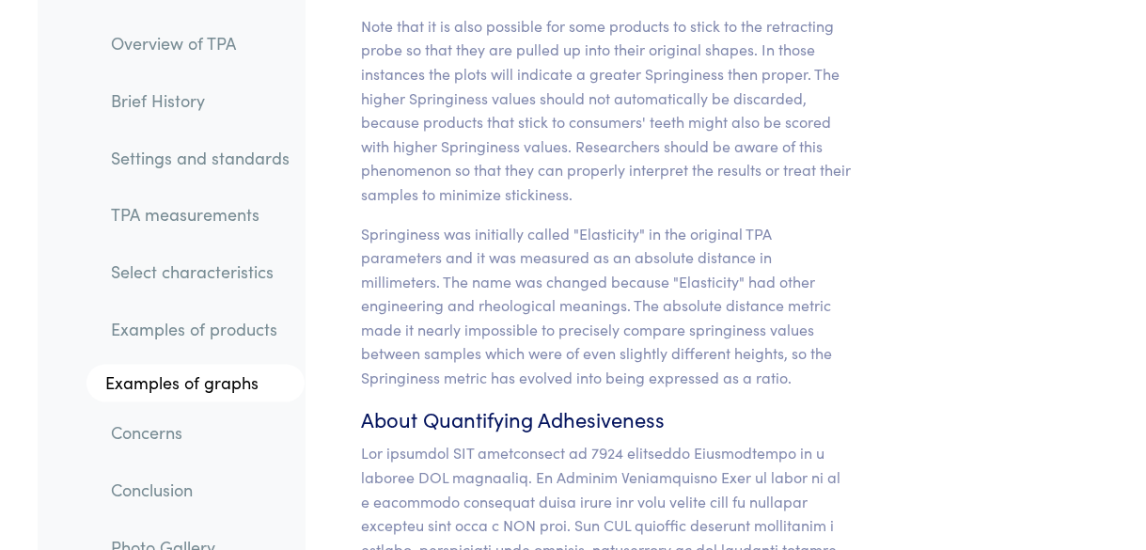
click at [503, 241] on p "Springiness was initially called "Elasticity" in the original TPA parameters an…" at bounding box center [607, 306] width 490 height 168
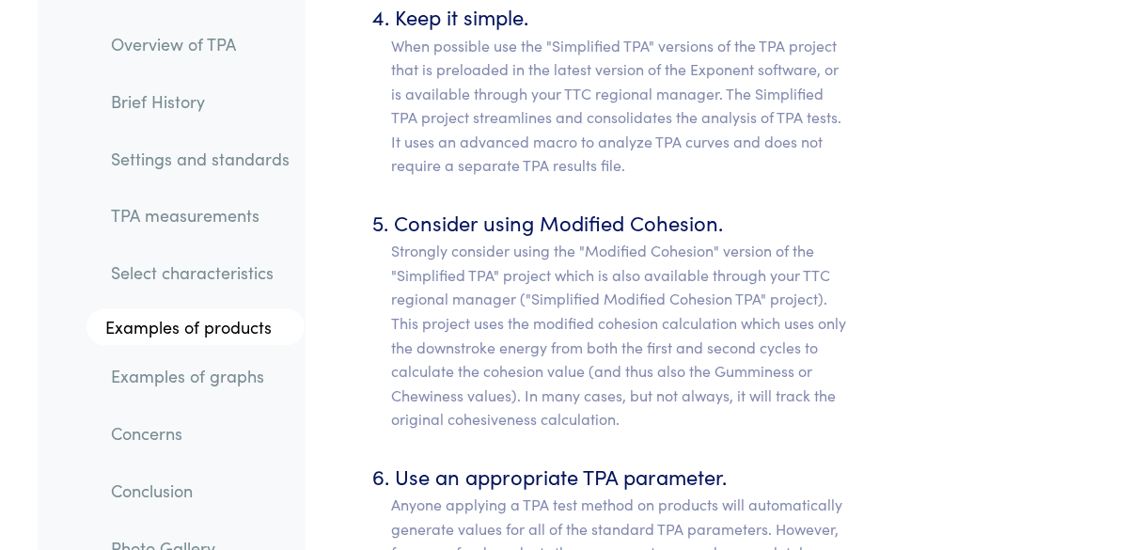
scroll to position [14445, 0]
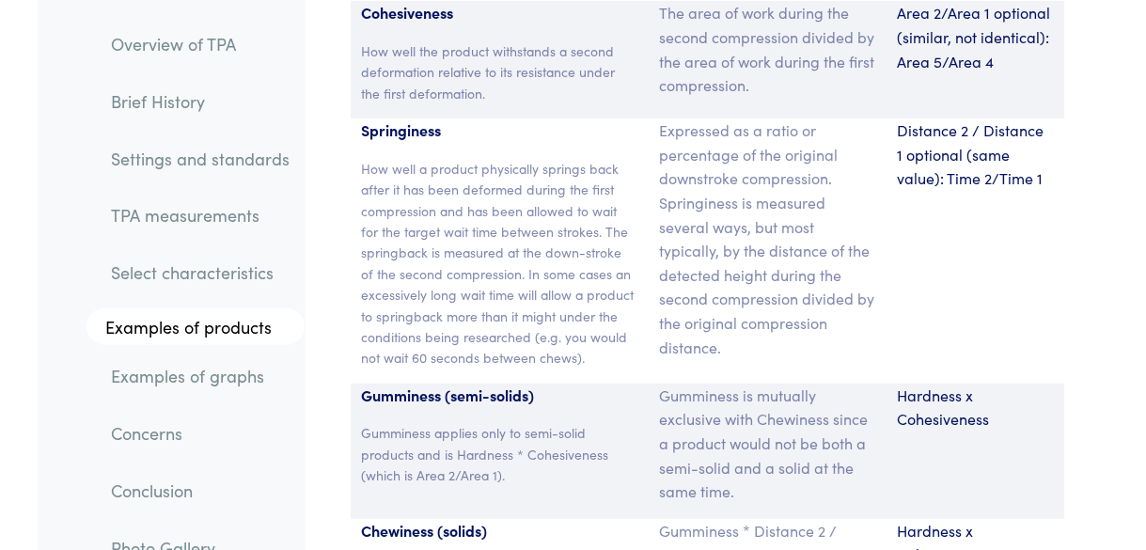
click at [484, 422] on p "Gumminess applies only to semi-solid products and is Hardness * Cohesiveness (w…" at bounding box center [499, 453] width 274 height 63
drag, startPoint x: 484, startPoint y: 340, endPoint x: 451, endPoint y: 342, distance: 32.9
click at [451, 422] on p "Gumminess applies only to semi-solid products and is Hardness * Cohesiveness (w…" at bounding box center [499, 453] width 274 height 63
drag, startPoint x: 451, startPoint y: 342, endPoint x: 394, endPoint y: 297, distance: 72.9
click at [394, 383] on div "Gumminess (semi-solids) Gumminess applies only to semi-solid products and is Ha…" at bounding box center [499, 450] width 297 height 135
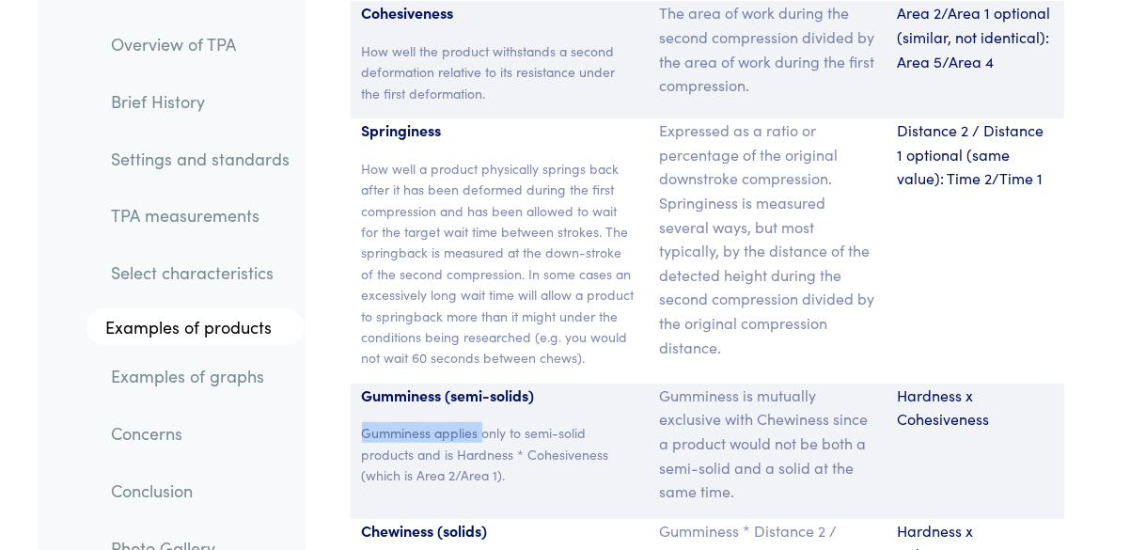
drag, startPoint x: 362, startPoint y: 310, endPoint x: 481, endPoint y: 312, distance: 119.4
click at [481, 422] on p "Gumminess applies only to semi-solid products and is Hardness * Cohesiveness (w…" at bounding box center [499, 453] width 274 height 63
